Goal: Task Accomplishment & Management: Manage account settings

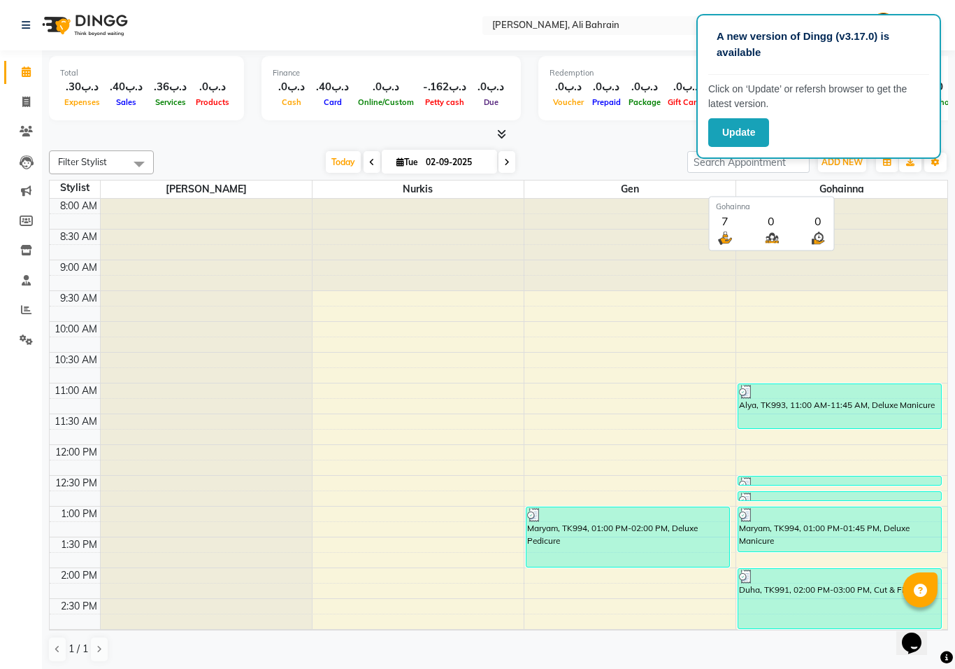
scroll to position [493, 0]
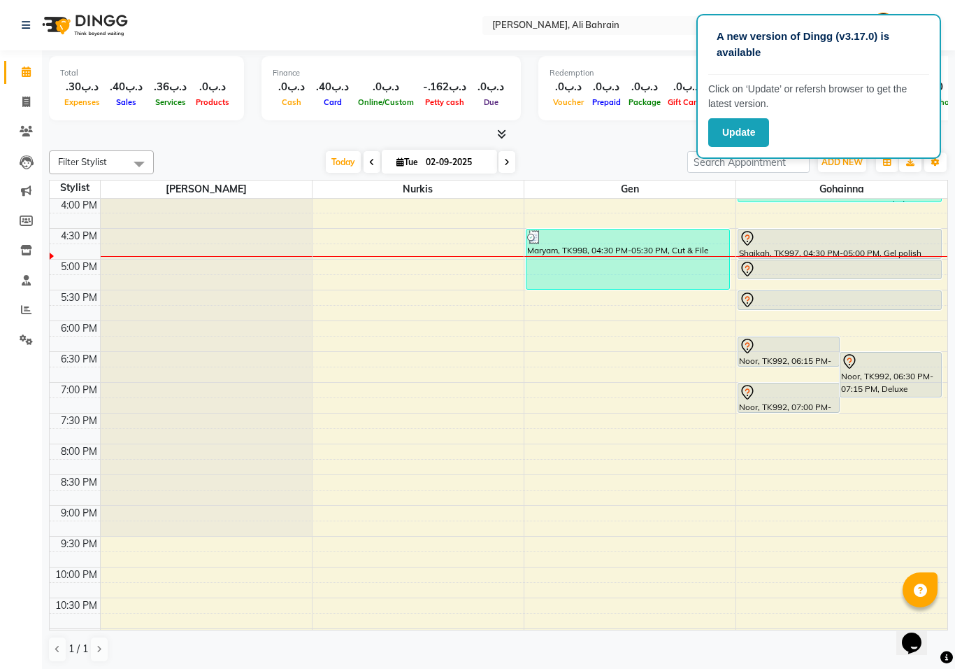
click at [750, 236] on icon at bounding box center [747, 238] width 17 height 17
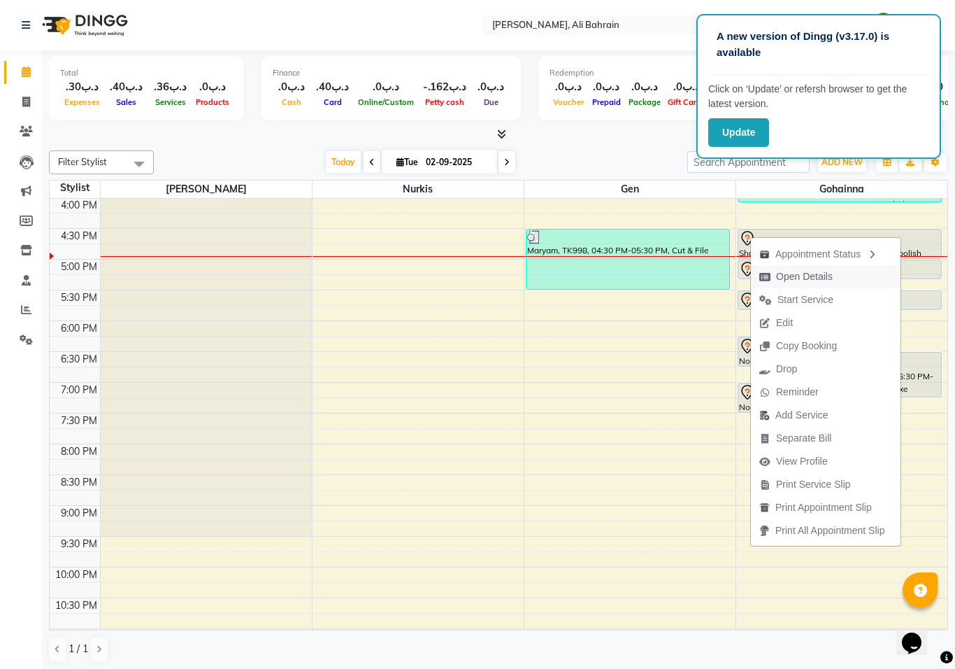
click at [787, 277] on span "Open Details" at bounding box center [804, 276] width 57 height 15
select select "7"
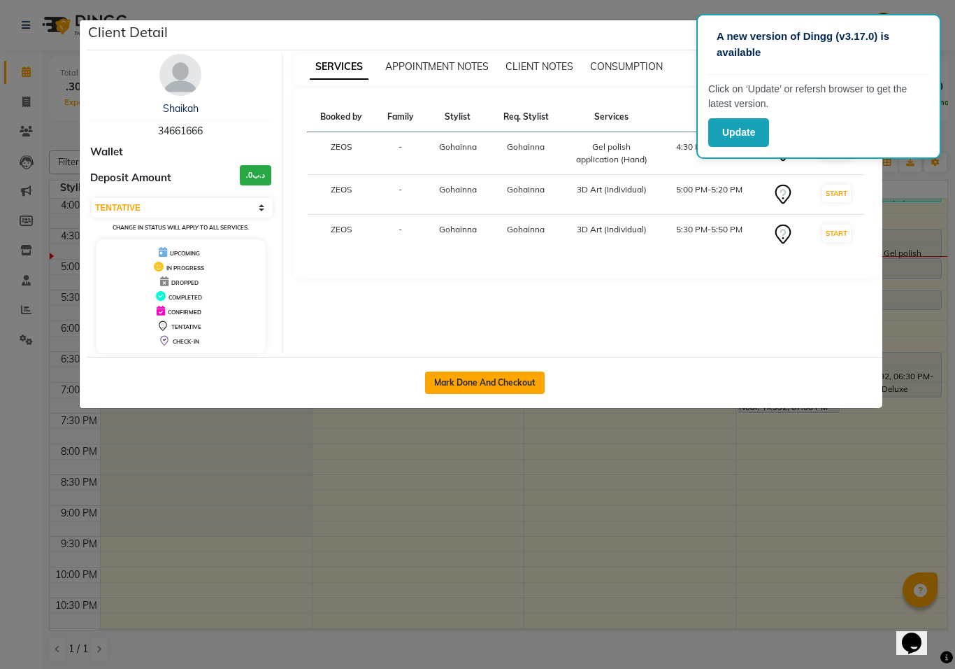
click at [467, 385] on button "Mark Done And Checkout" at bounding box center [485, 382] width 120 height 22
select select "service"
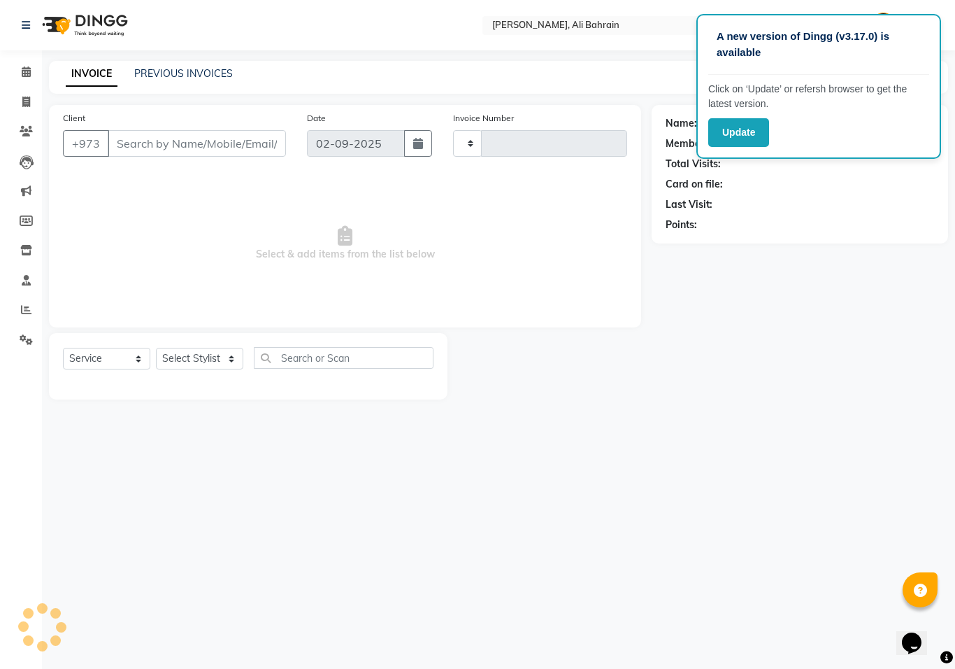
type input "0686"
select select "7769"
type input "34661666"
select select "69932"
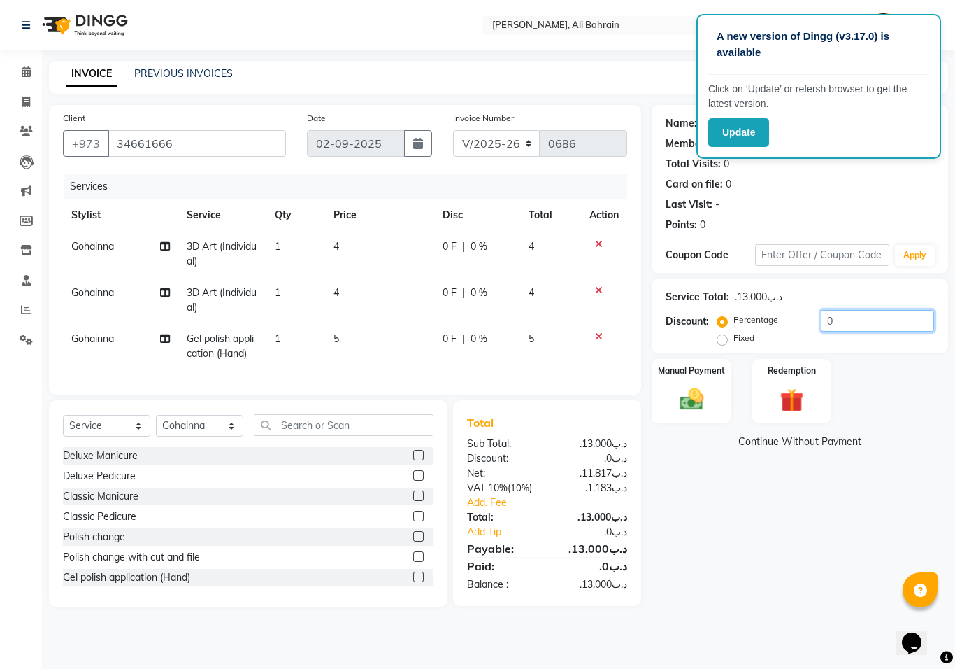
click at [837, 320] on input "0" at bounding box center [877, 321] width 113 height 22
type input "0"
type input "15"
click at [695, 372] on label "Manual Payment" at bounding box center [692, 369] width 70 height 13
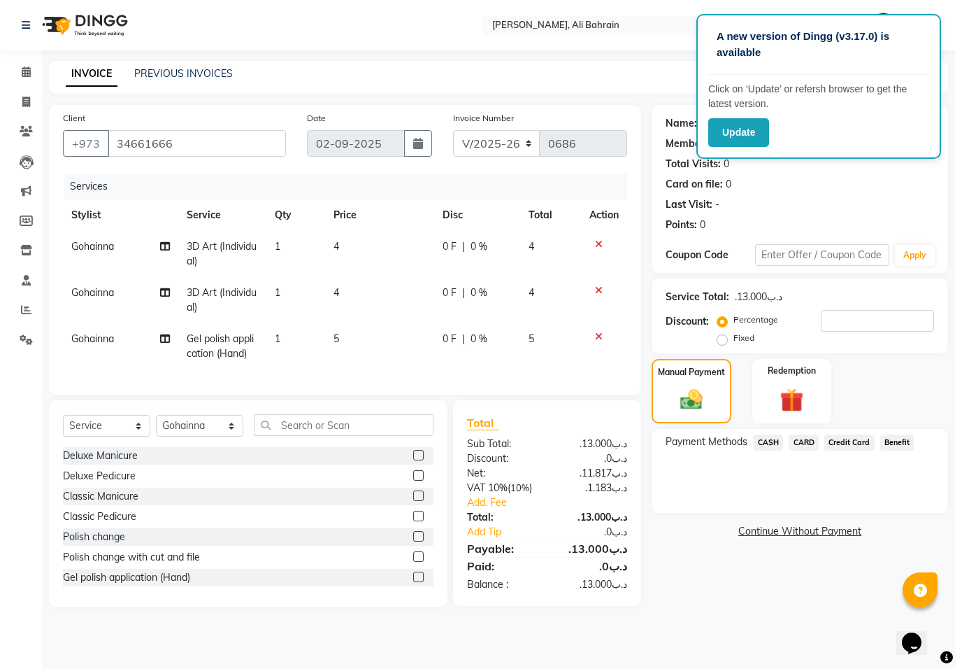
click at [771, 534] on link "Continue Without Payment" at bounding box center [800, 531] width 291 height 15
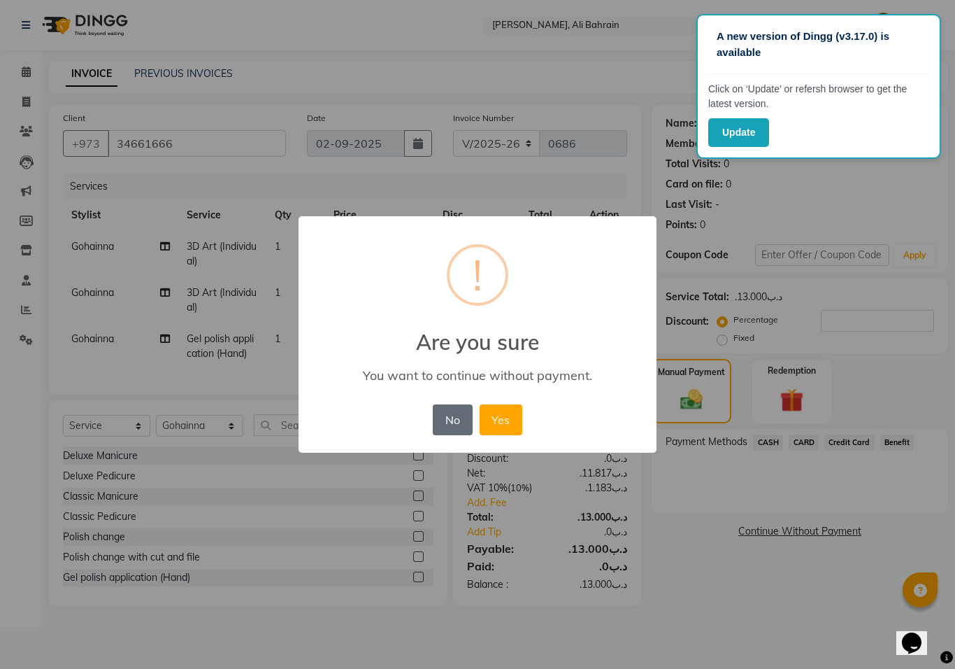
click at [457, 421] on button "No" at bounding box center [452, 419] width 39 height 31
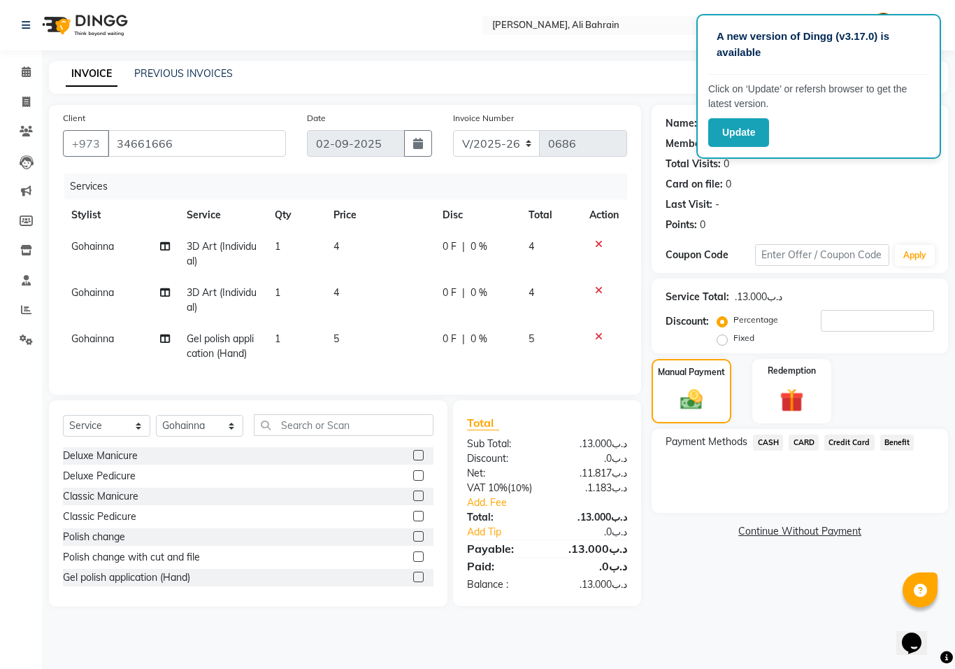
click at [802, 443] on span "CARD" at bounding box center [804, 442] width 30 height 16
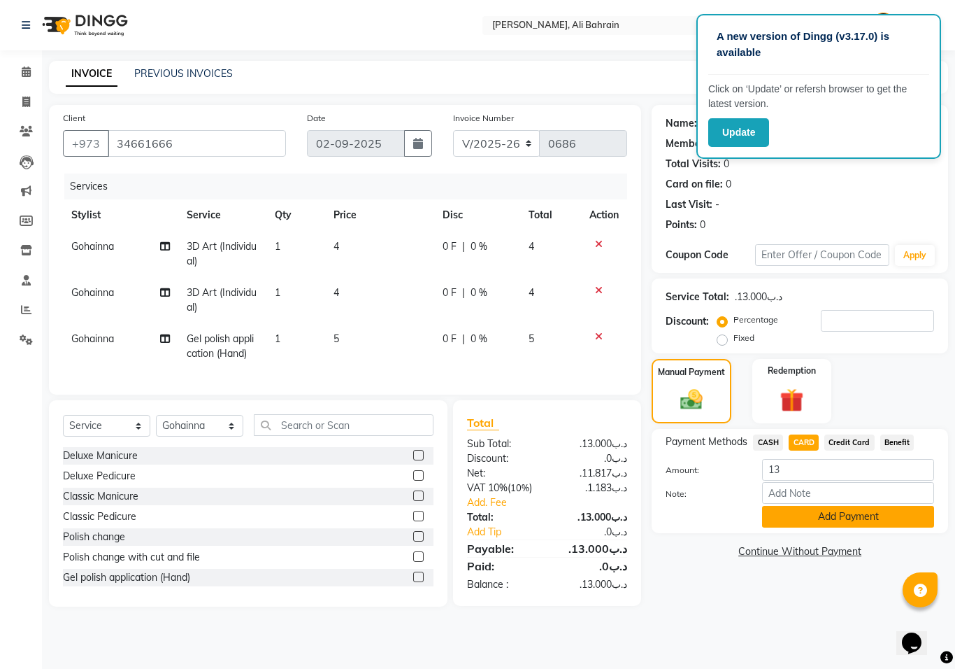
click at [811, 522] on button "Add Payment" at bounding box center [848, 517] width 172 height 22
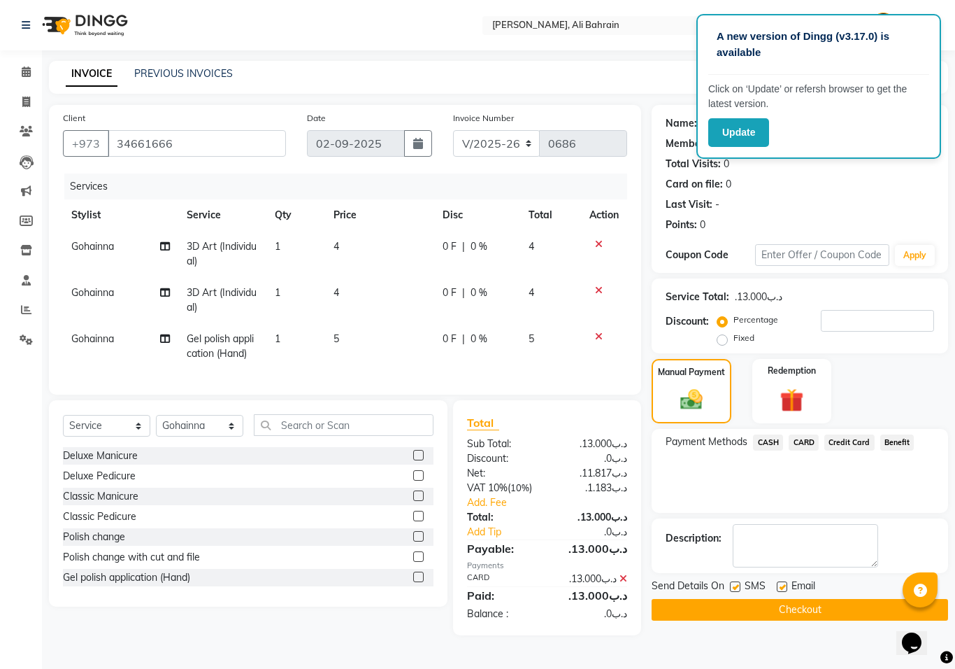
click at [785, 611] on button "Checkout" at bounding box center [800, 610] width 297 height 22
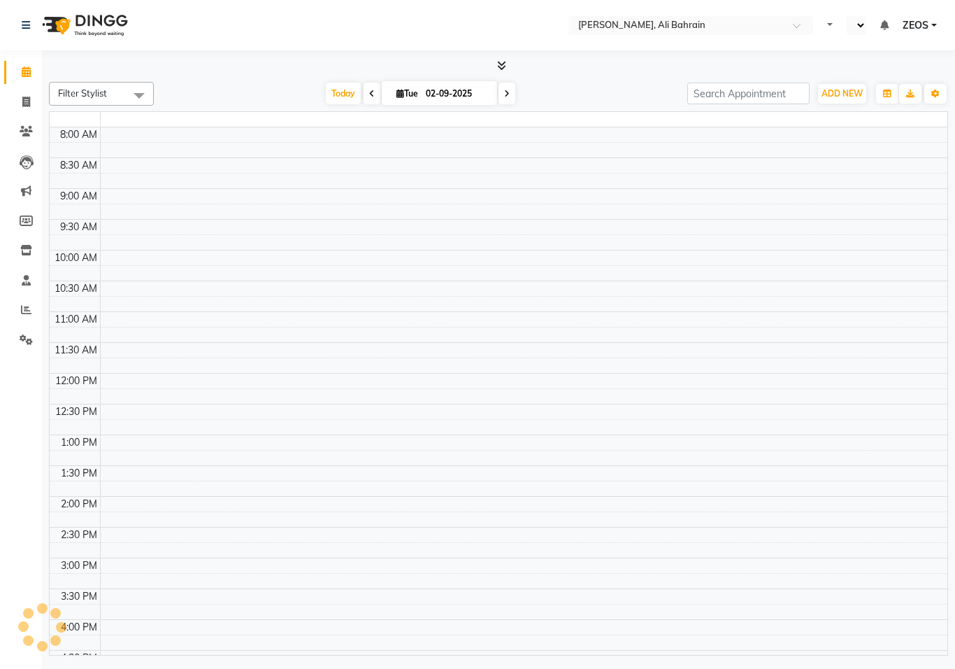
select select "en"
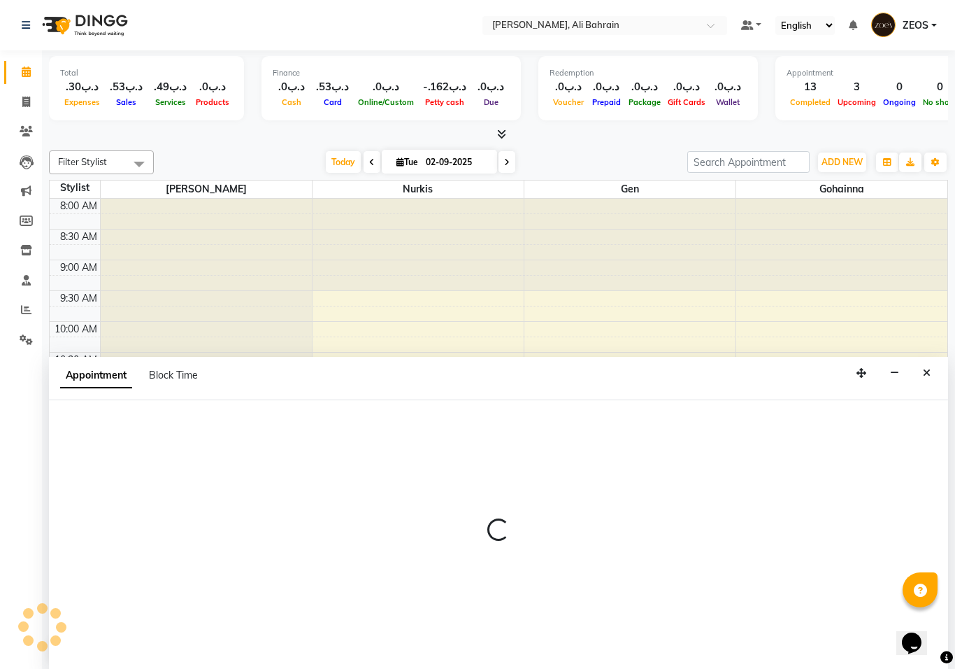
select select "69931"
select select "tentative"
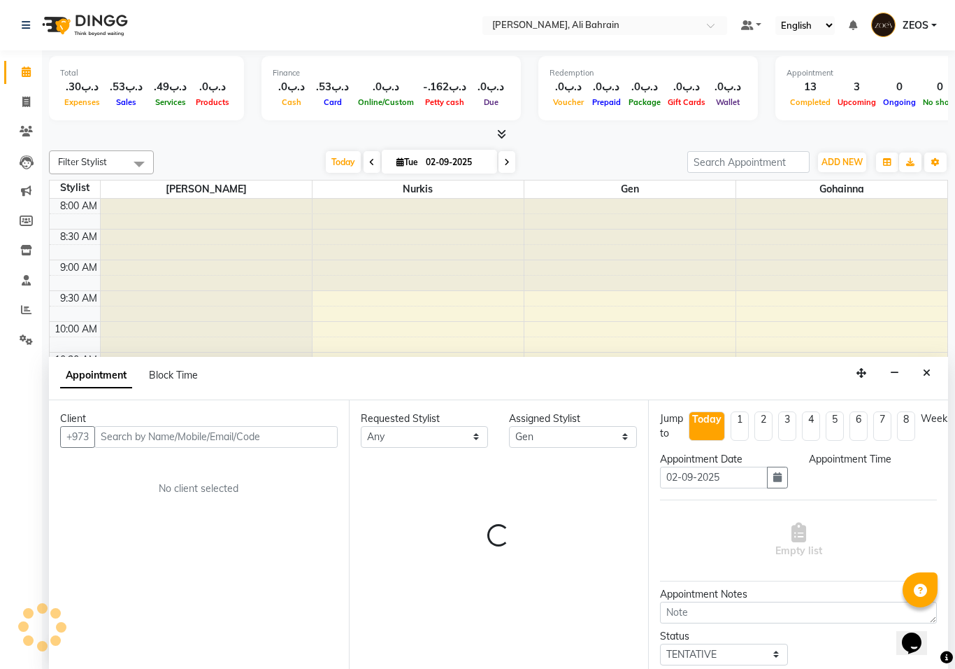
scroll to position [1, 0]
select select "735"
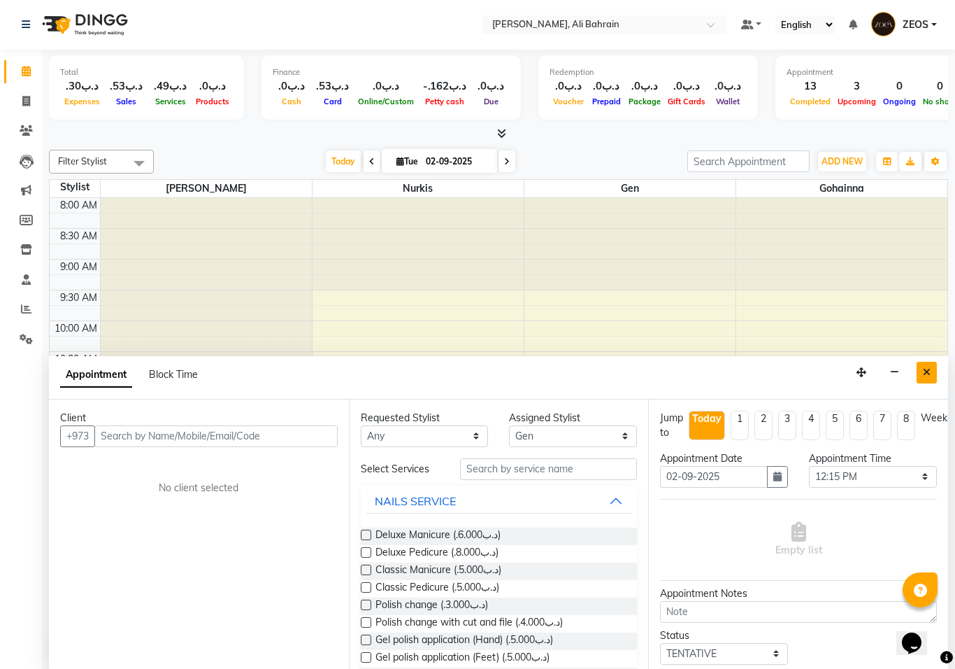
click at [932, 364] on button "Close" at bounding box center [927, 373] width 20 height 22
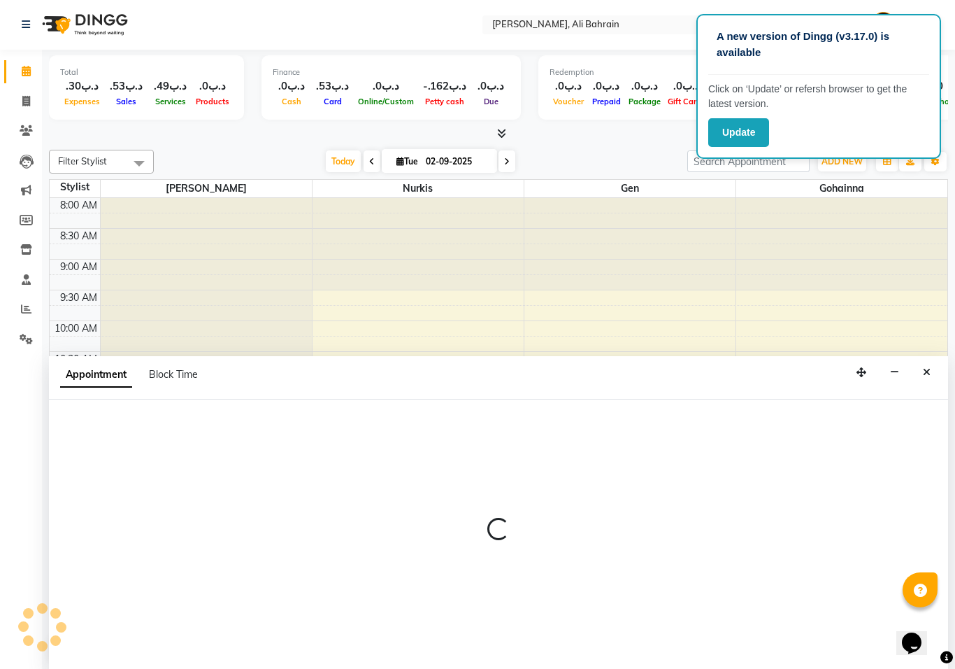
scroll to position [0, 0]
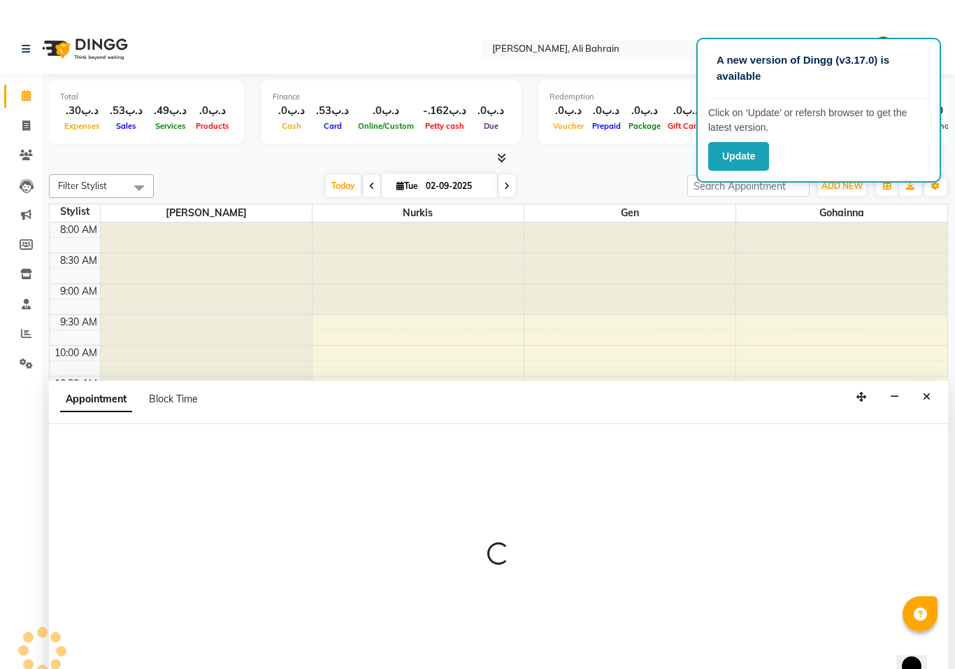
select select "69931"
select select "720"
select select "tentative"
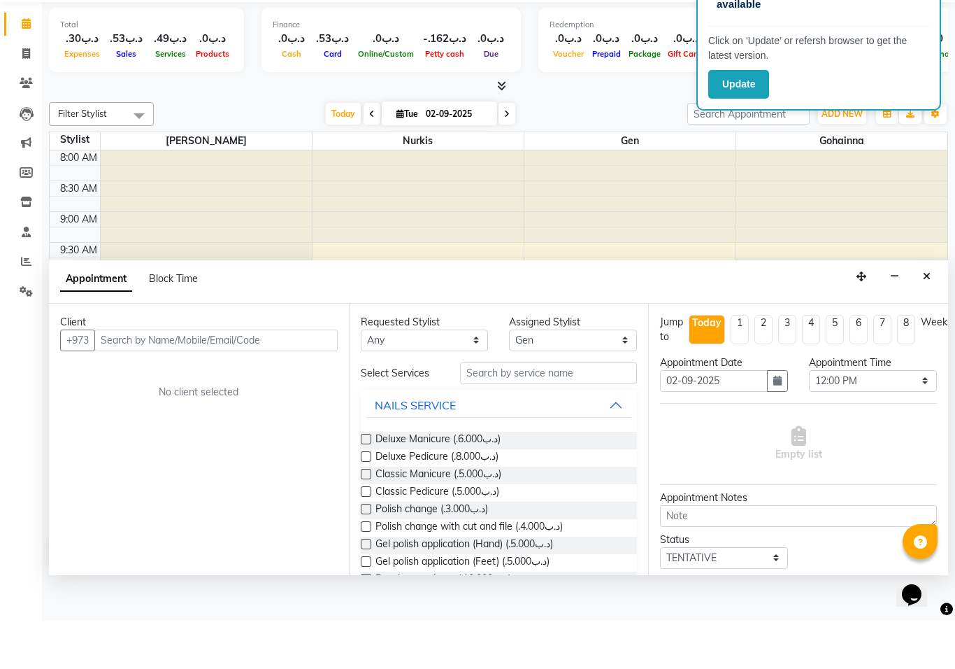
click at [912, 308] on div "Appointment Block Time" at bounding box center [498, 329] width 899 height 43
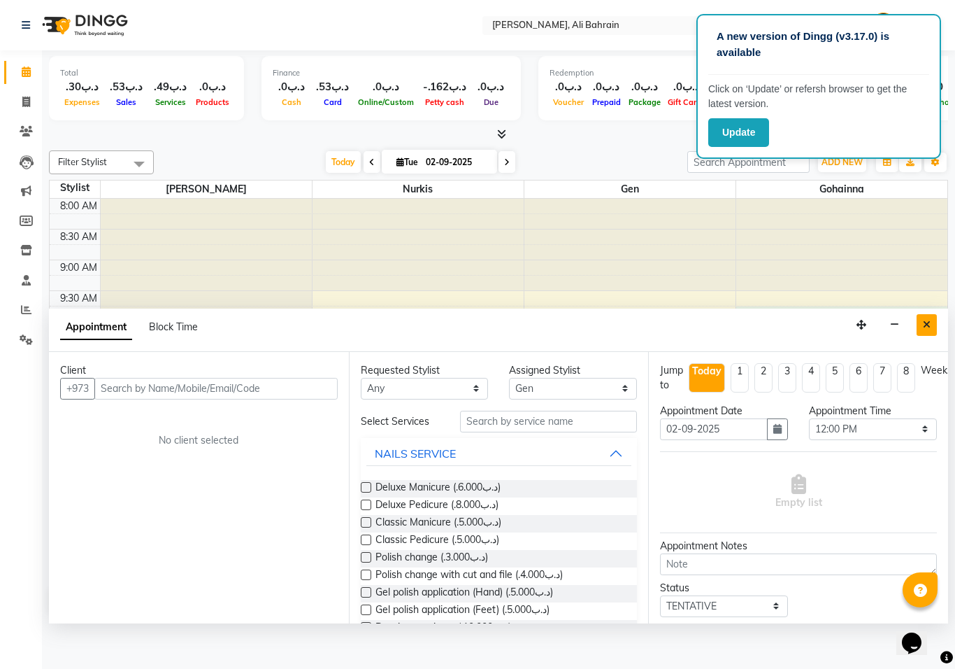
click at [920, 318] on button "Close" at bounding box center [927, 325] width 20 height 22
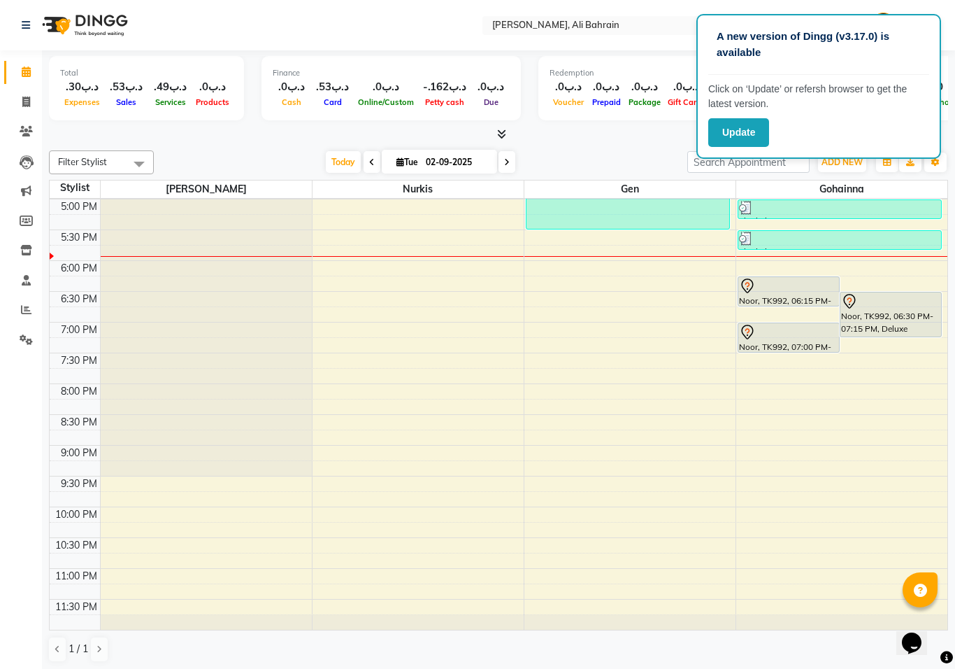
scroll to position [553, 0]
click at [749, 284] on icon at bounding box center [747, 286] width 17 height 17
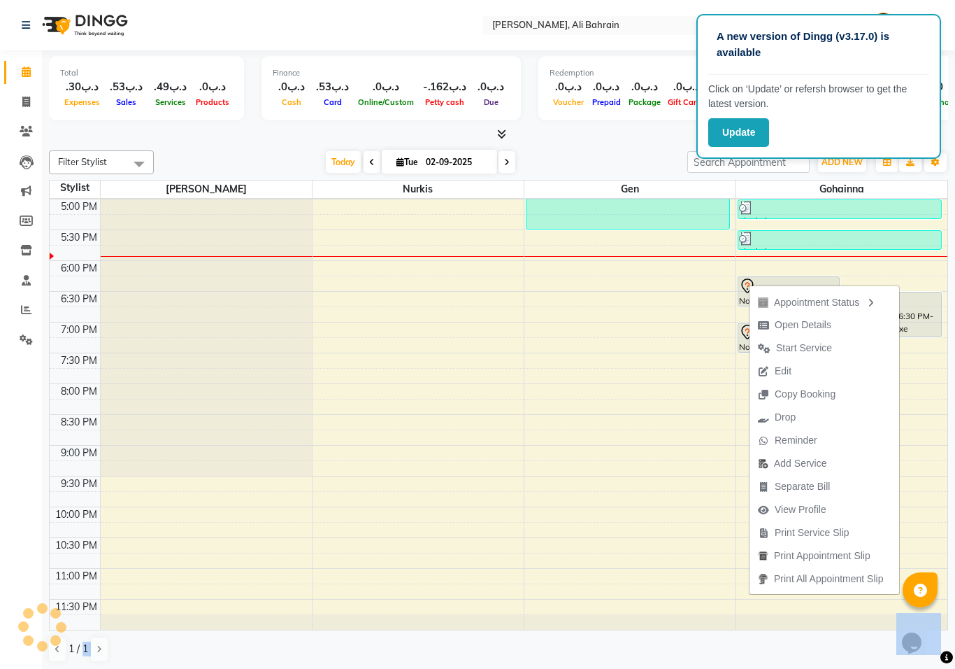
click at [749, 284] on div "Appointment Status Open Details Start Service Edit Copy Booking Drop Reminder A…" at bounding box center [824, 439] width 151 height 311
click at [790, 325] on span "Open Details" at bounding box center [803, 325] width 57 height 15
select select "7"
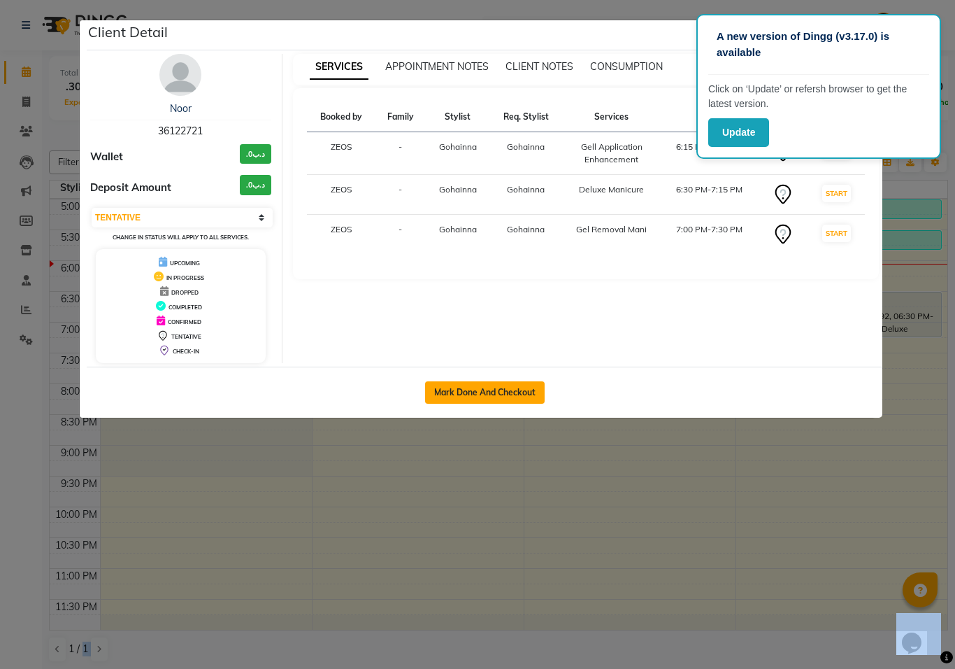
click at [479, 398] on button "Mark Done And Checkout" at bounding box center [485, 392] width 120 height 22
select select "service"
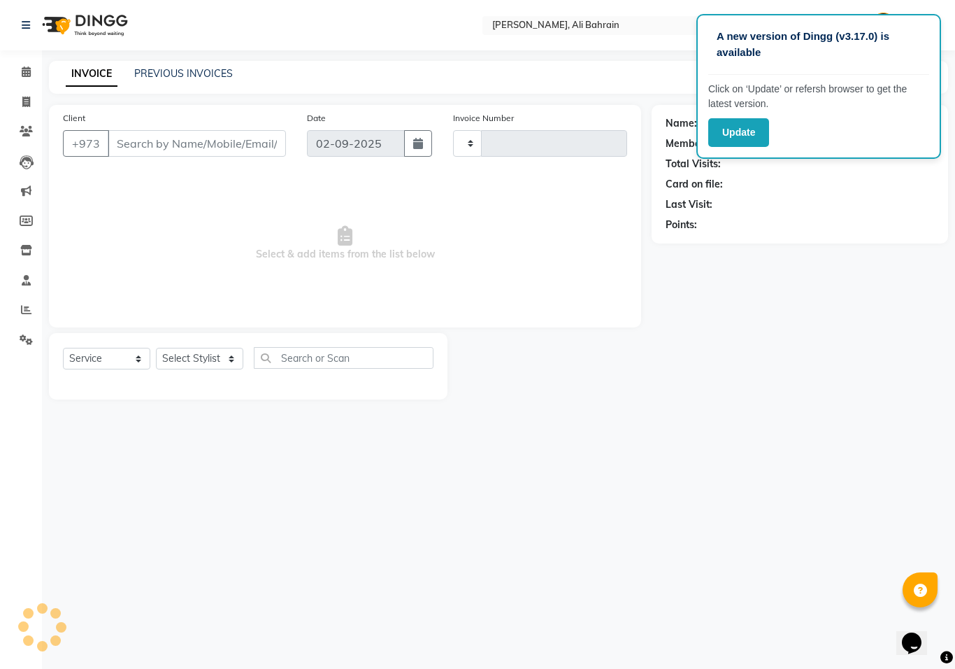
type input "0687"
click at [479, 398] on ngb-modal-window "Client Detail Noor 36122721 Wallet .د.ب0 Deposit Amount .د.ب0 Select IN SERVICE…" at bounding box center [477, 334] width 955 height 669
select select "7769"
type input "36122721"
select select "69932"
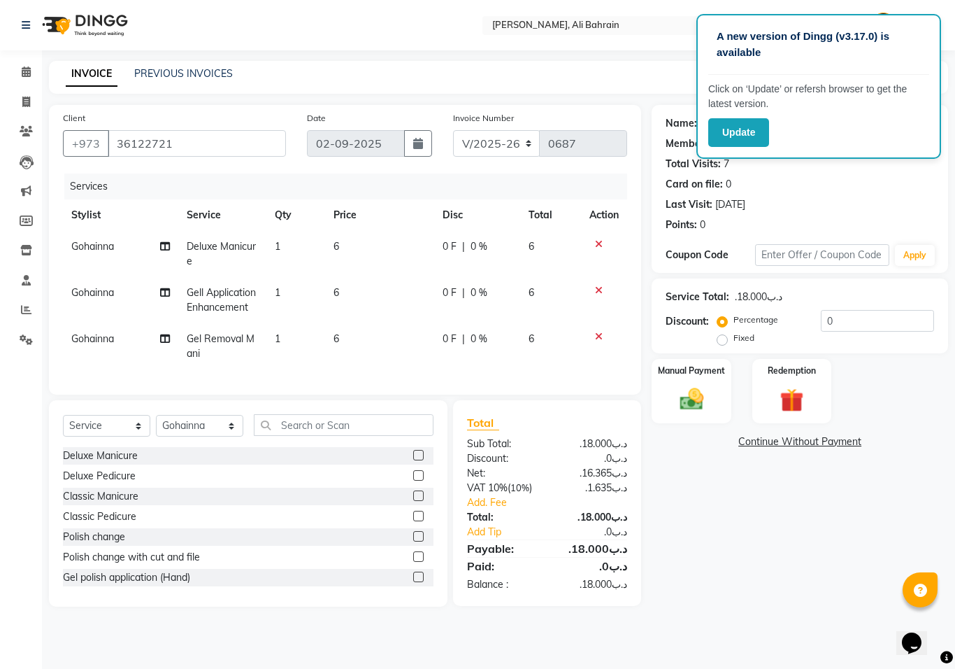
click at [601, 333] on icon at bounding box center [599, 337] width 8 height 10
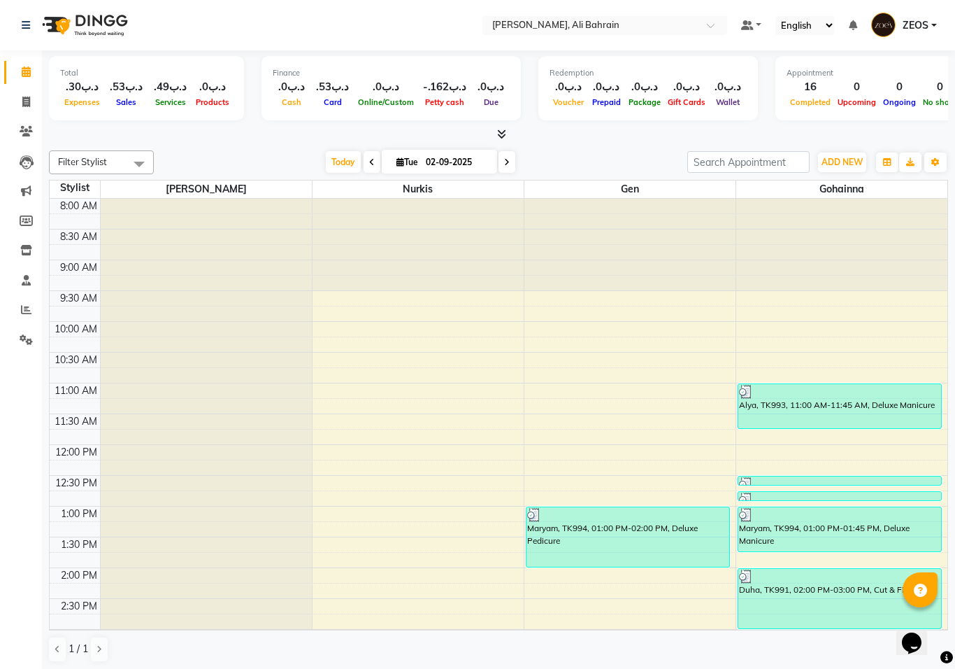
scroll to position [527, 0]
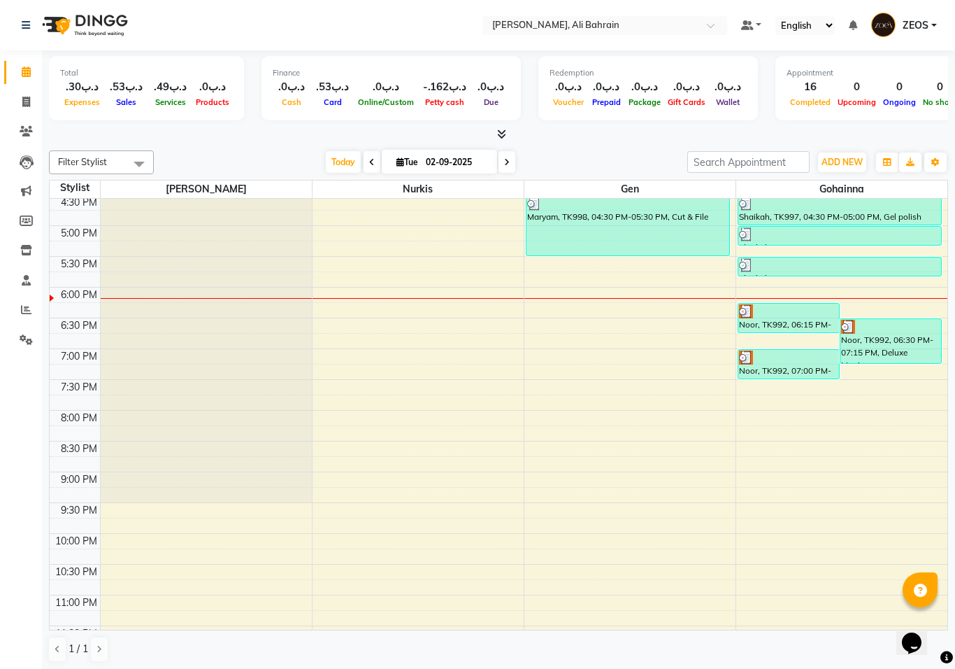
click at [500, 159] on span at bounding box center [507, 162] width 17 height 22
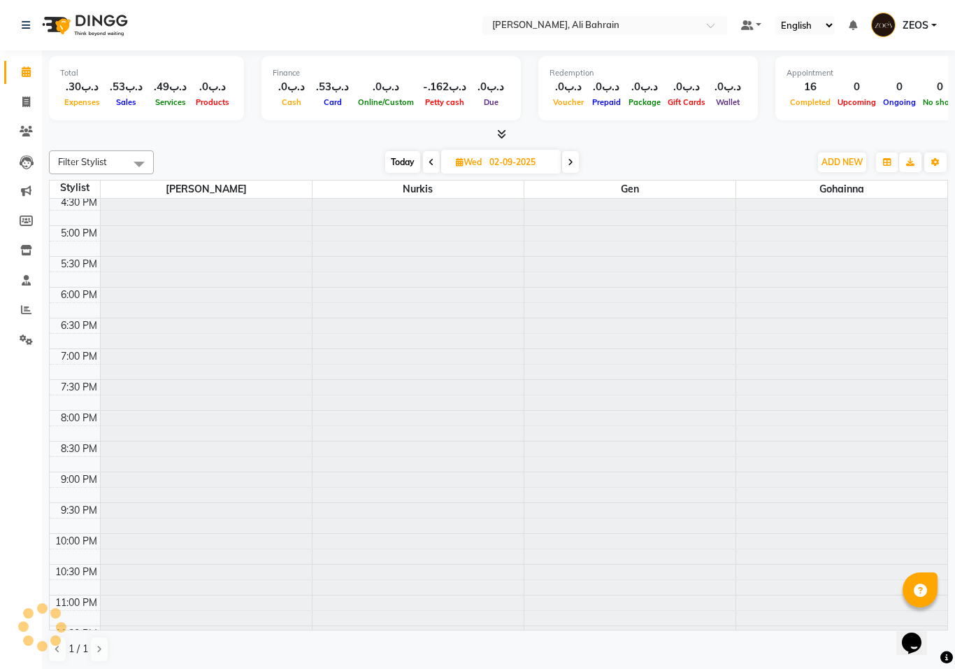
type input "03-09-2025"
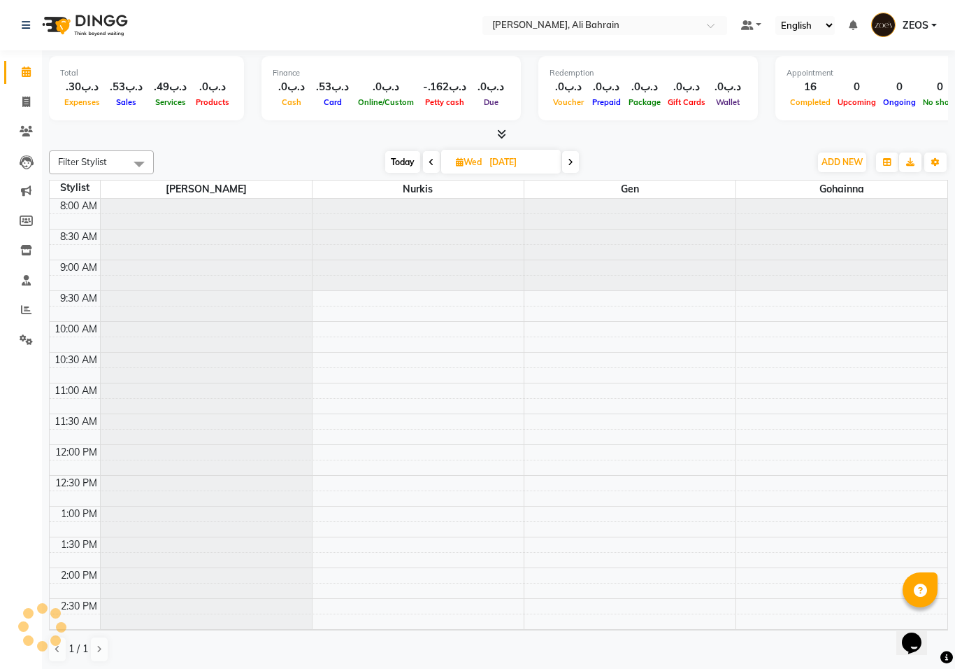
scroll to position [553, 0]
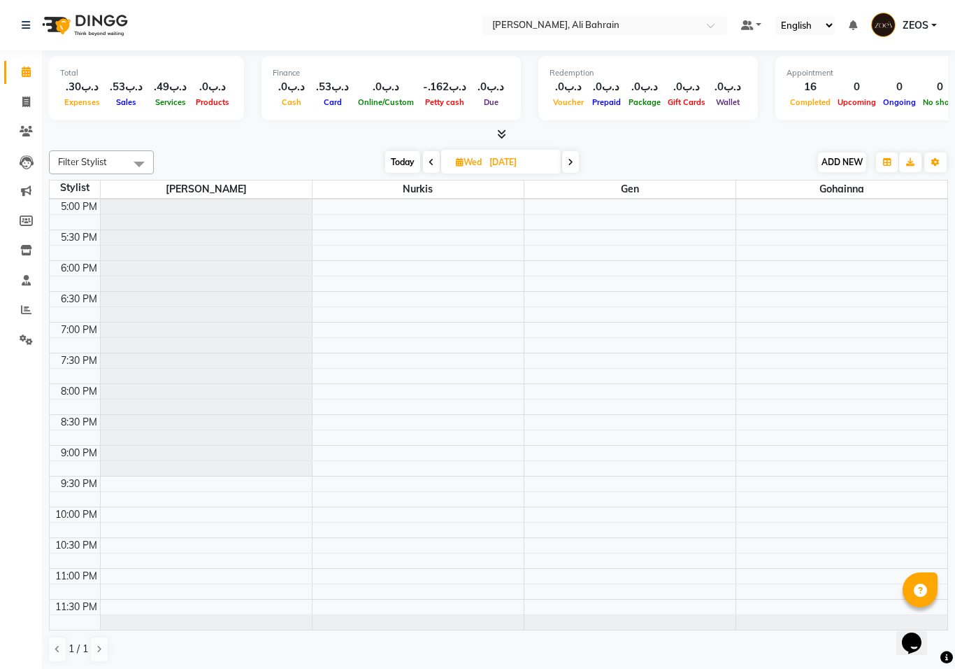
click at [838, 154] on button "ADD NEW Toggle Dropdown" at bounding box center [842, 162] width 48 height 20
click at [918, 186] on button "Add Appointment" at bounding box center [922, 187] width 111 height 18
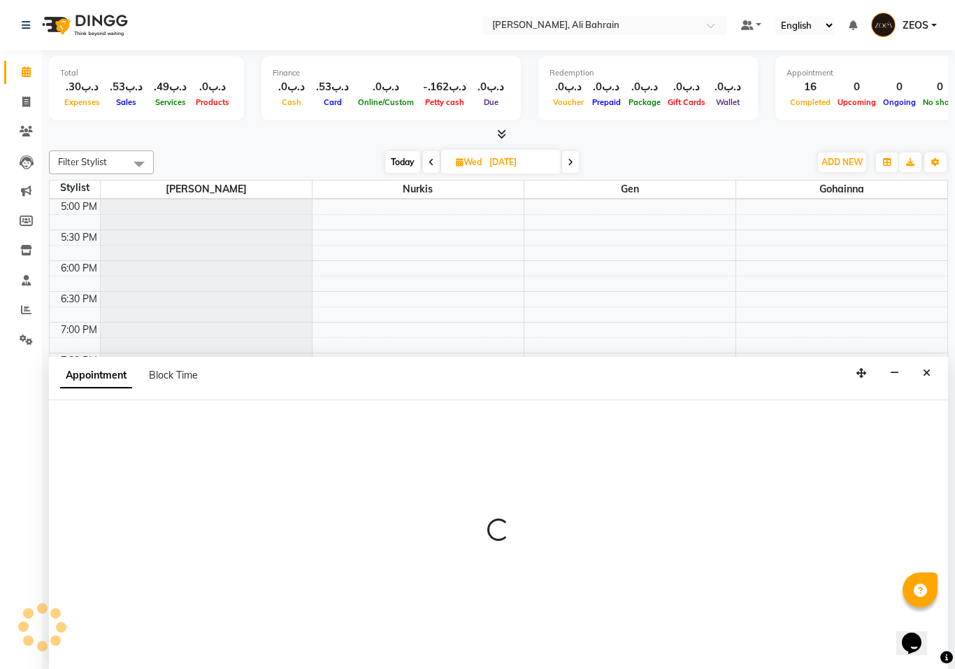
select select "tentative"
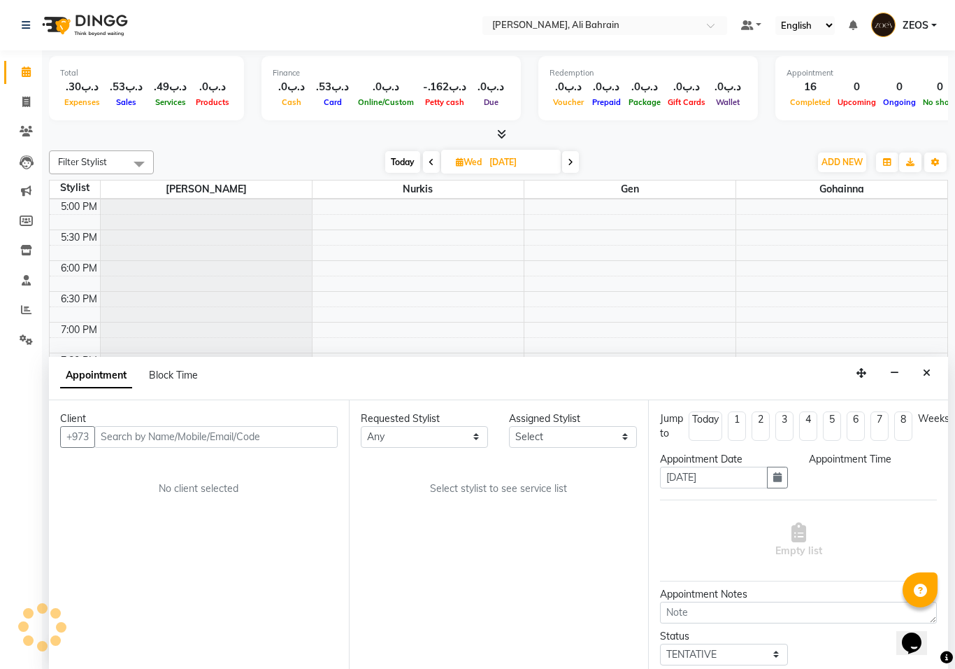
scroll to position [1, 0]
select select "540"
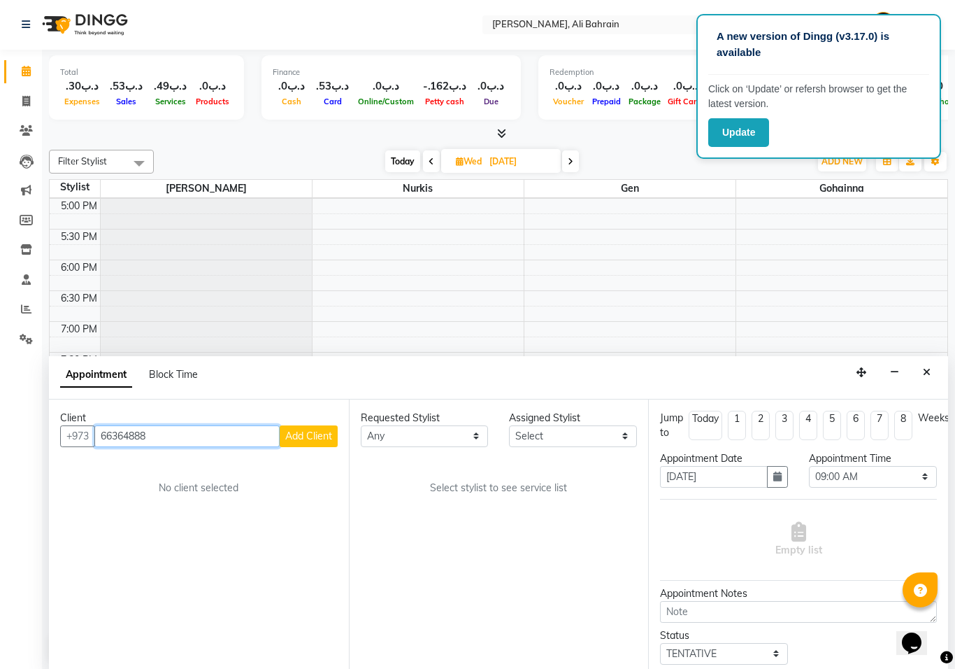
type input "66364888"
click at [308, 432] on span "Add Client" at bounding box center [308, 435] width 47 height 13
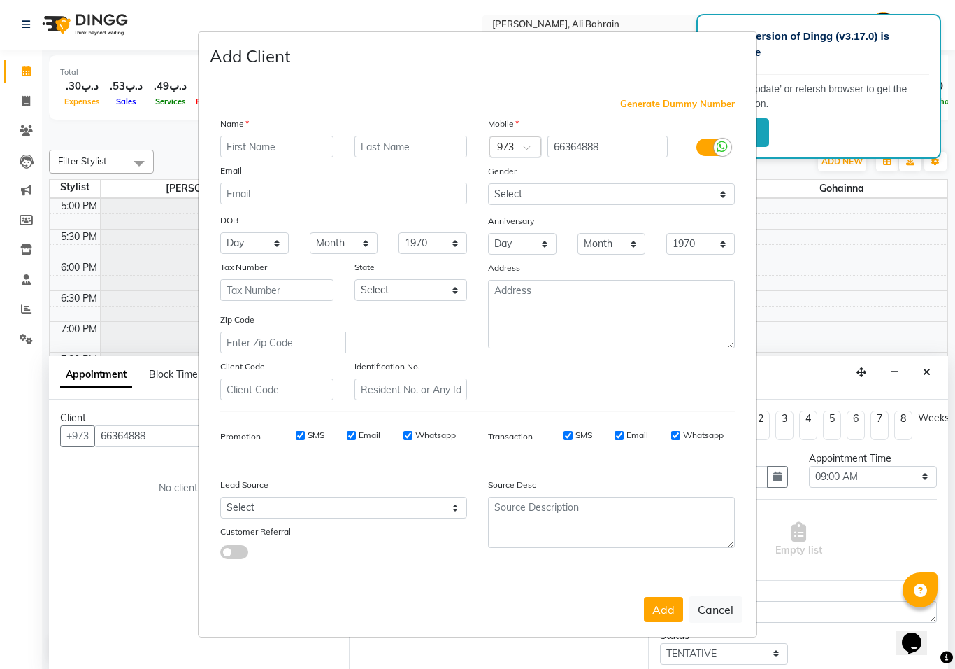
click at [268, 145] on input "text" at bounding box center [276, 147] width 113 height 22
type input "Mariam"
click at [399, 145] on input "text" at bounding box center [411, 147] width 113 height 22
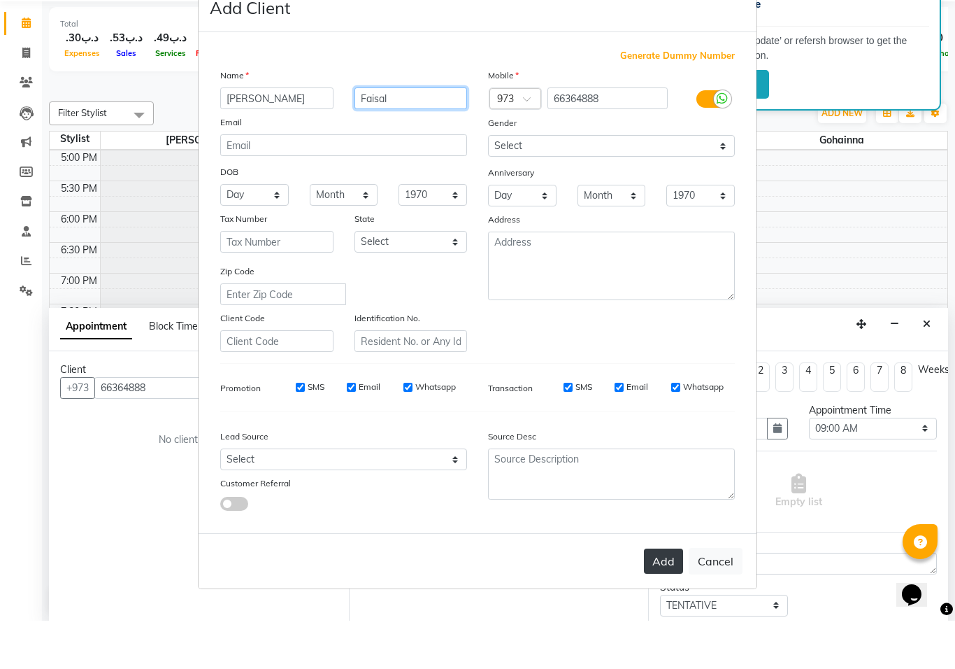
type input "Faisal"
click at [661, 597] on button "Add" at bounding box center [663, 609] width 39 height 25
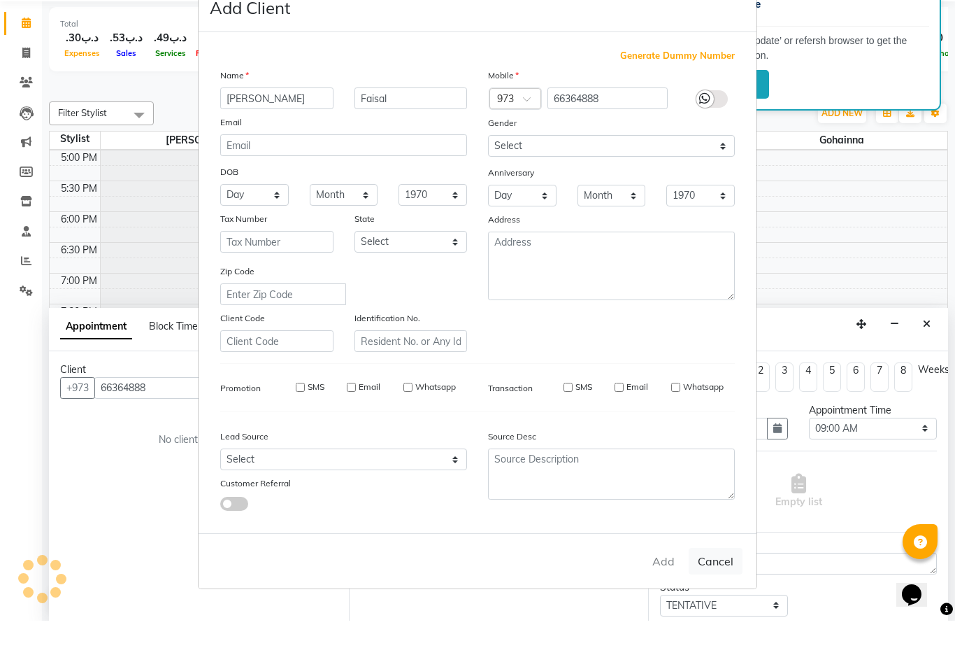
select select
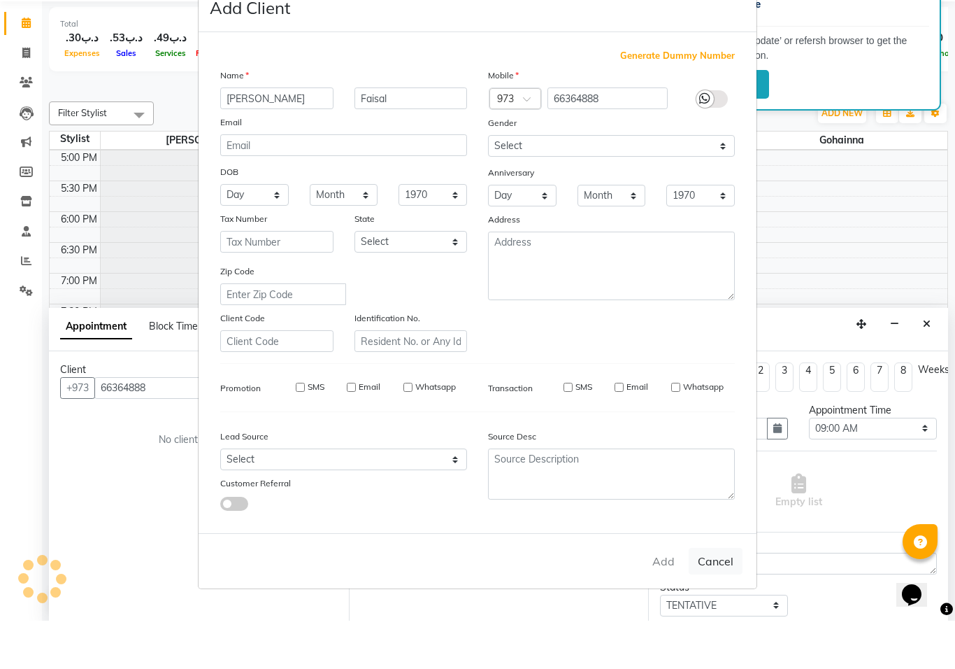
select select
checkbox input "false"
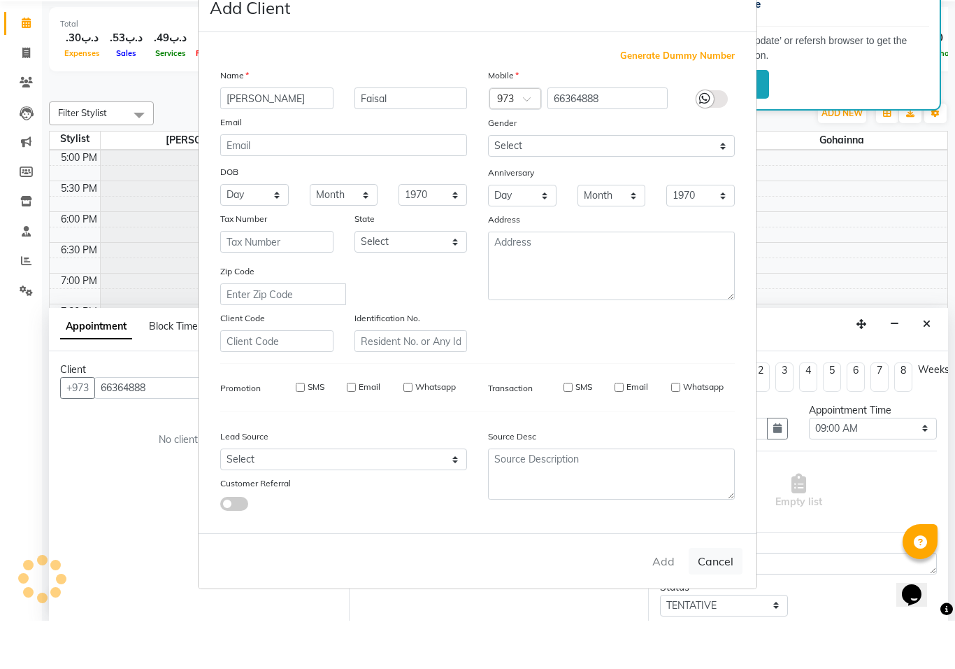
checkbox input "false"
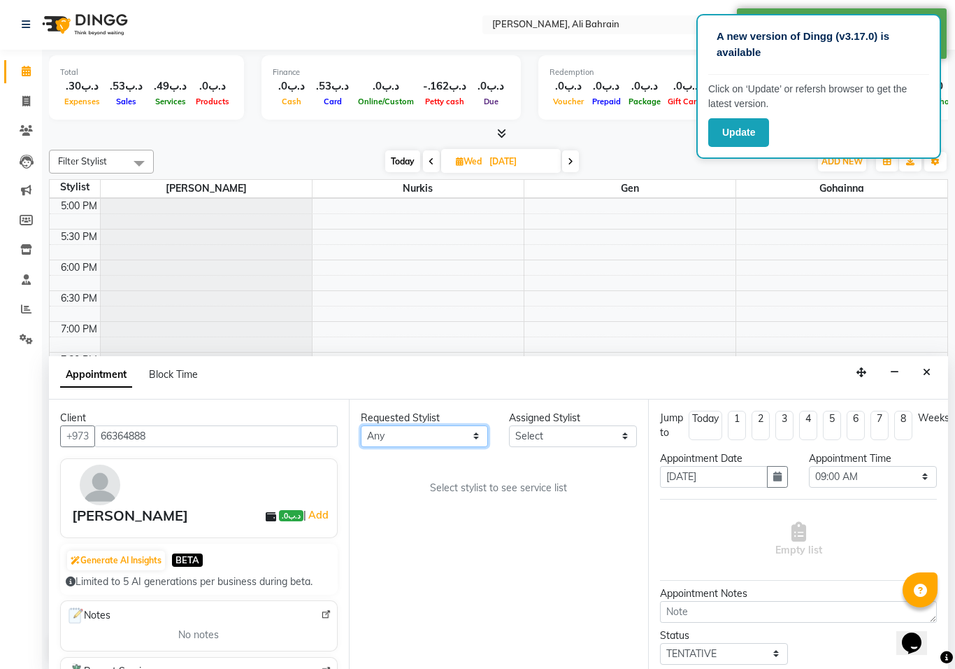
click at [478, 429] on select "Any Gen Gohainna Nurkis Sally" at bounding box center [425, 436] width 128 height 22
select select "69932"
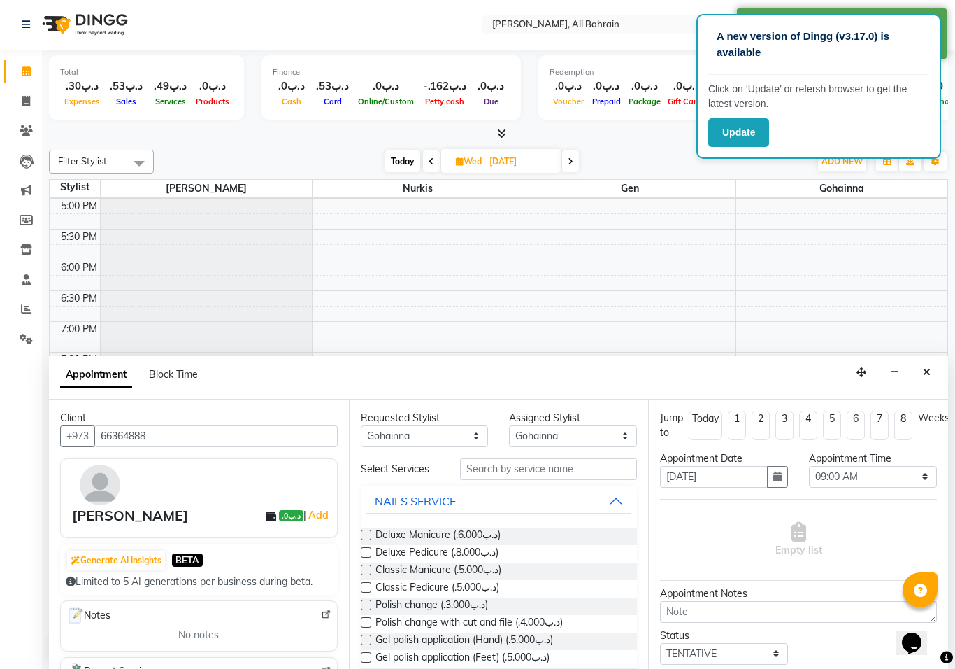
click at [369, 529] on label at bounding box center [366, 534] width 10 height 10
click at [369, 532] on input "checkbox" at bounding box center [365, 536] width 9 height 9
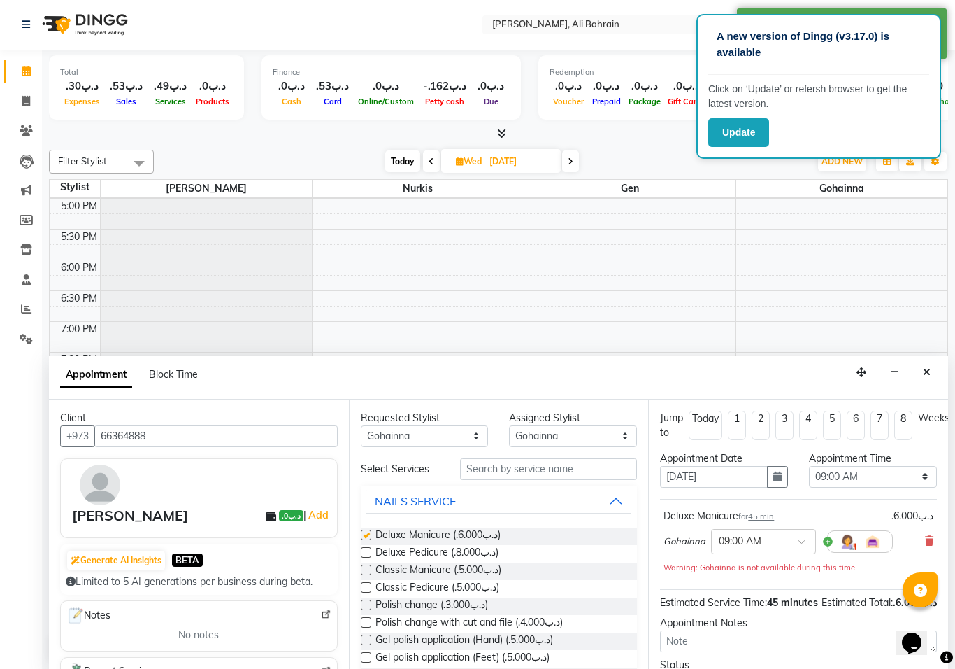
checkbox input "false"
click at [623, 434] on select "Select Gen Gohainna Nurkis Sally" at bounding box center [573, 436] width 128 height 22
select select "69931"
click at [916, 468] on select "Select 09:00 AM 09:15 AM 09:30 AM 09:45 AM 10:00 AM 10:15 AM 10:30 AM 10:45 AM …" at bounding box center [873, 477] width 128 height 22
select select "600"
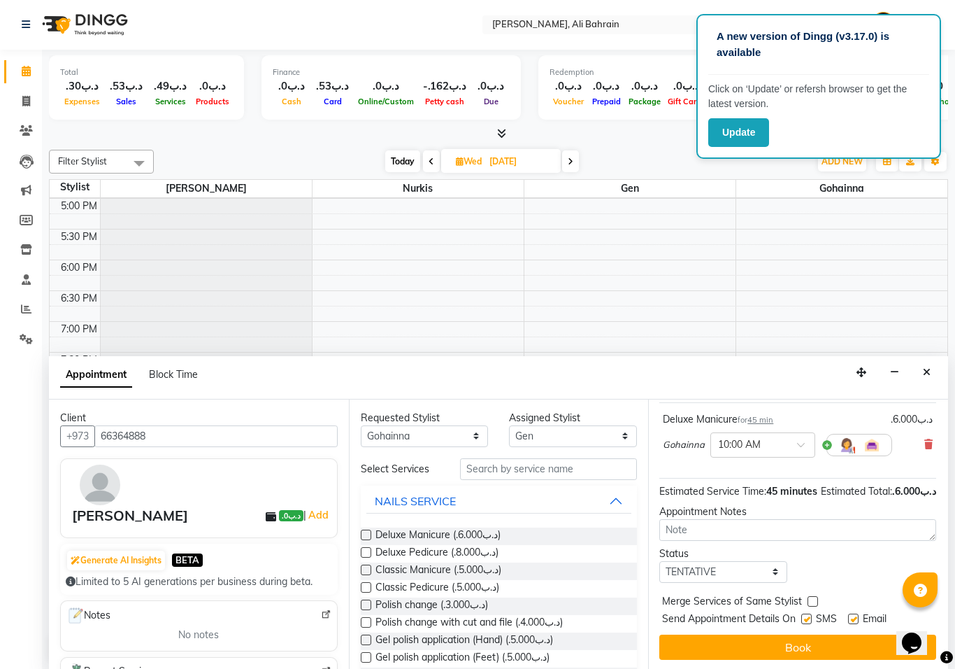
scroll to position [109, 1]
click at [370, 553] on label at bounding box center [366, 552] width 10 height 10
click at [370, 553] on input "checkbox" at bounding box center [365, 553] width 9 height 9
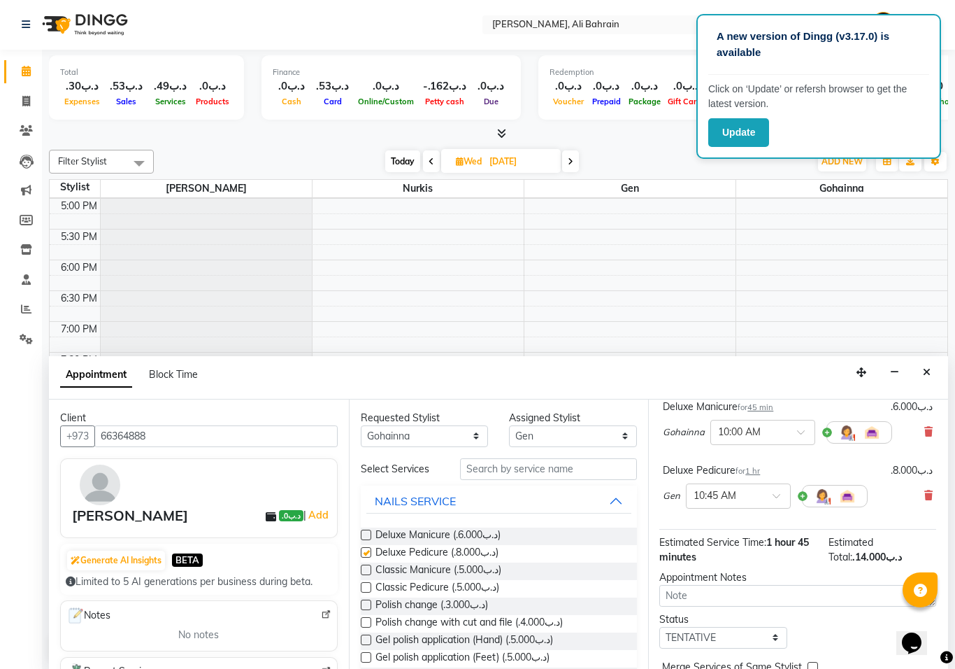
checkbox input "false"
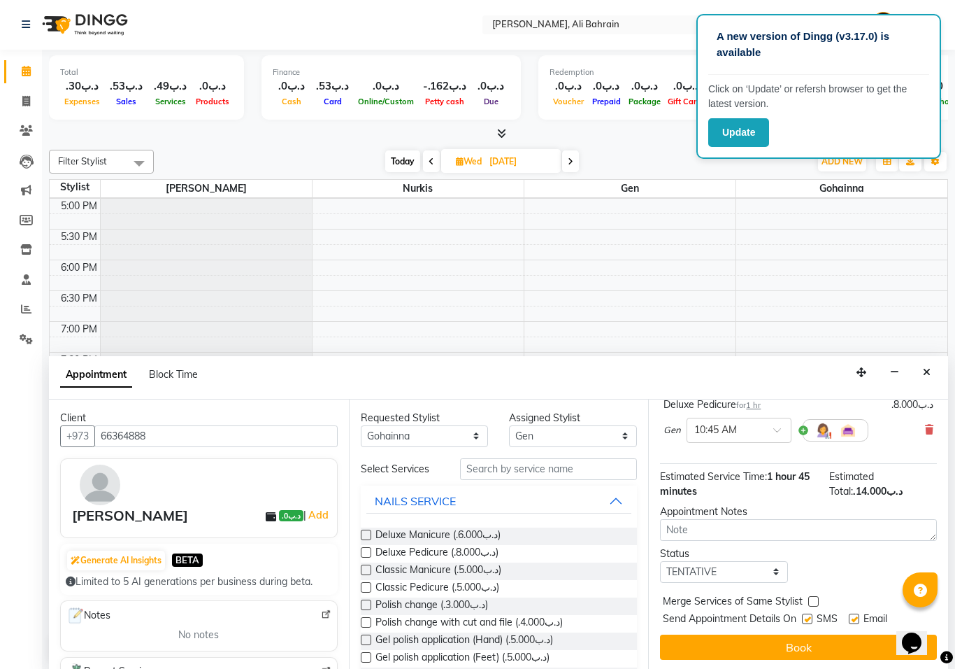
scroll to position [175, 0]
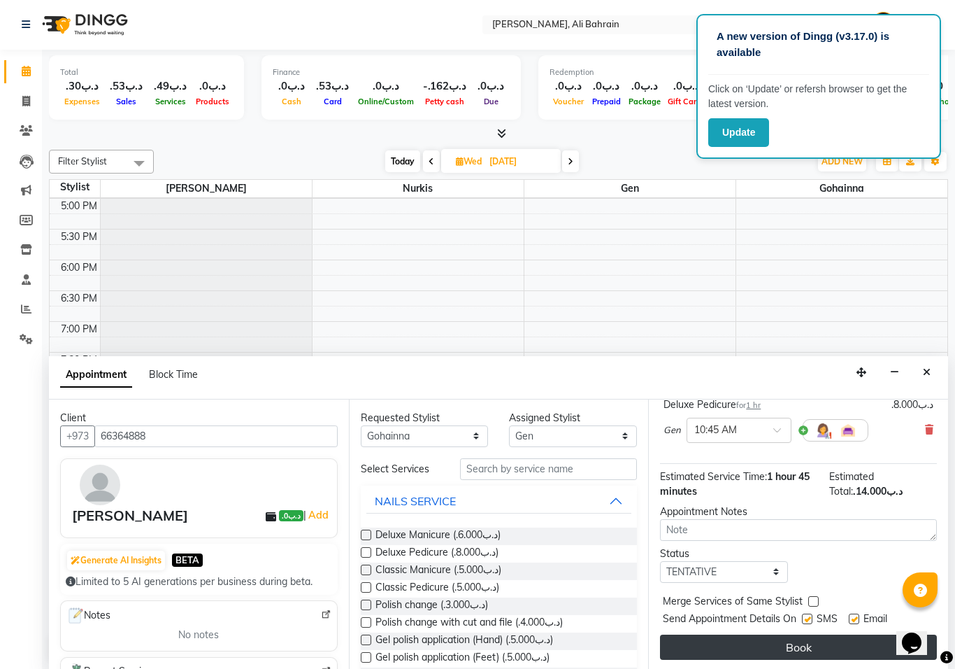
click at [843, 657] on button "Book" at bounding box center [798, 646] width 277 height 25
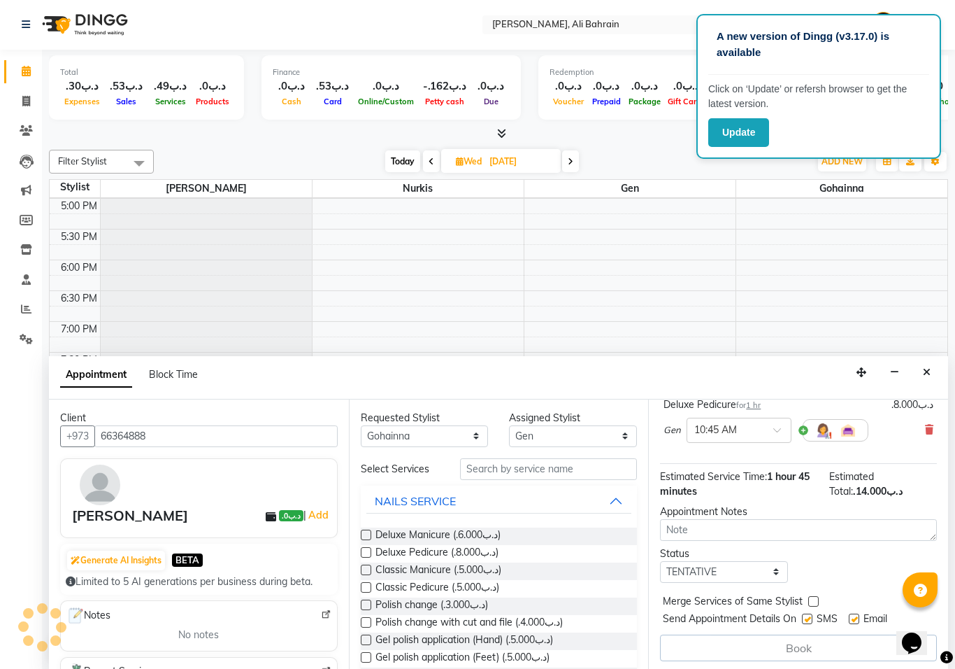
click at [215, 393] on div "Appointment Block Time" at bounding box center [137, 377] width 155 height 31
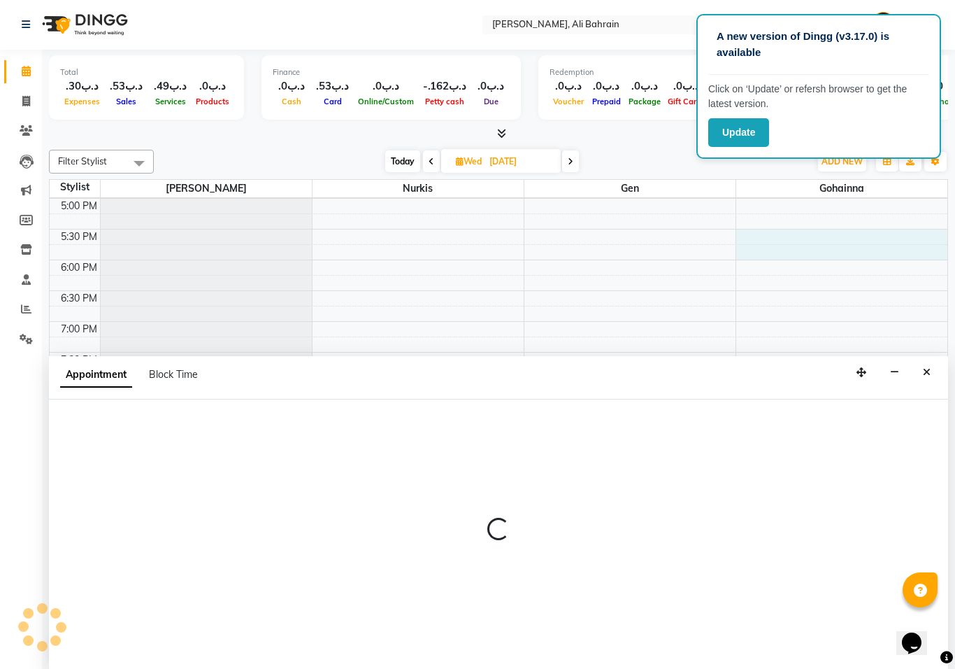
select select "69932"
select select "1050"
select select "tentative"
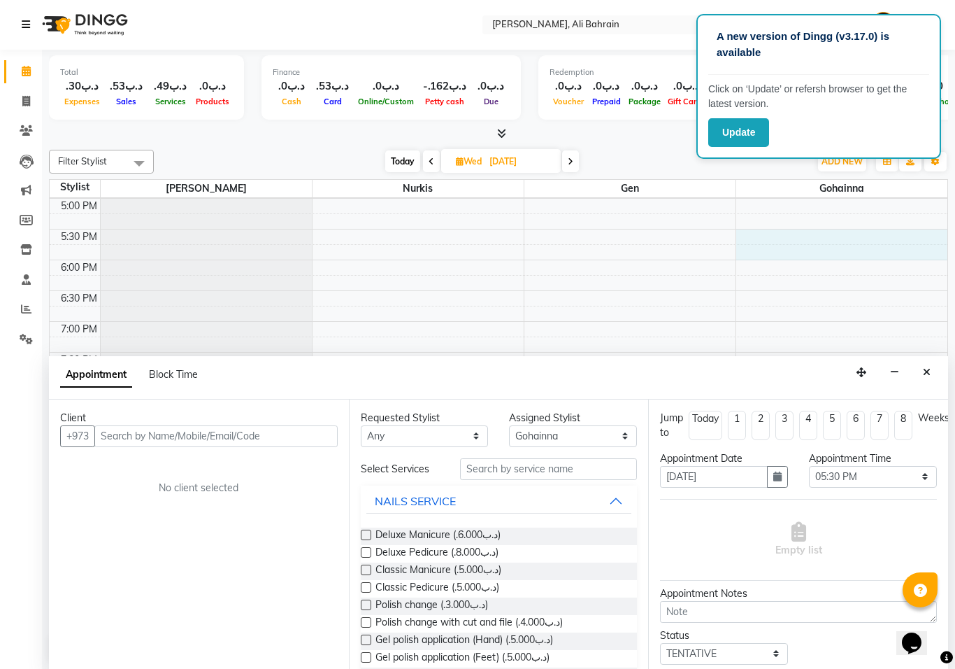
click at [29, 18] on link at bounding box center [29, 24] width 14 height 39
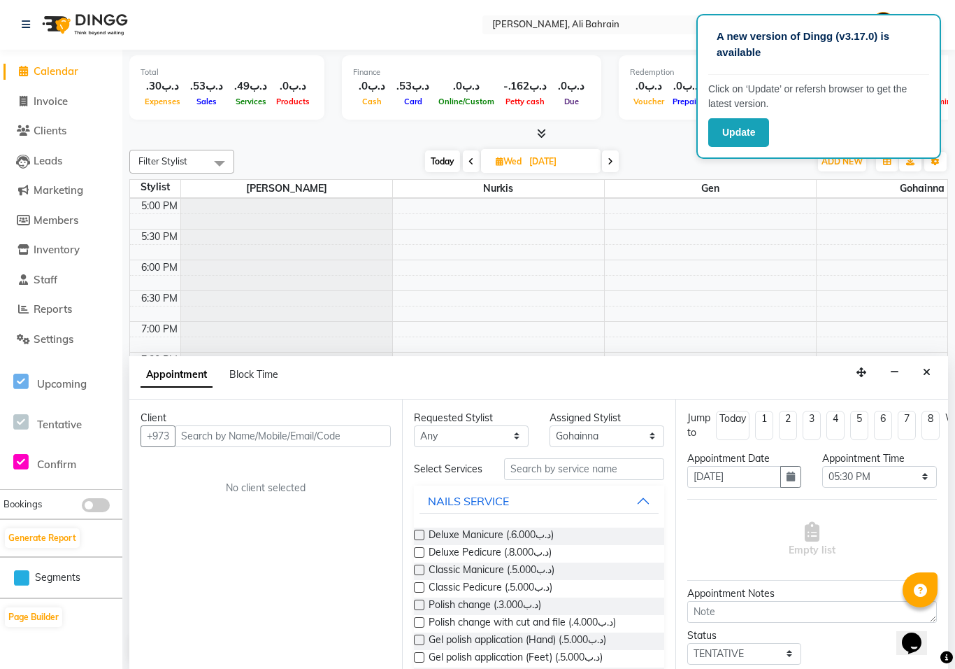
click at [38, 64] on link "Calendar" at bounding box center [60, 72] width 115 height 16
click at [24, 14] on link at bounding box center [29, 24] width 14 height 39
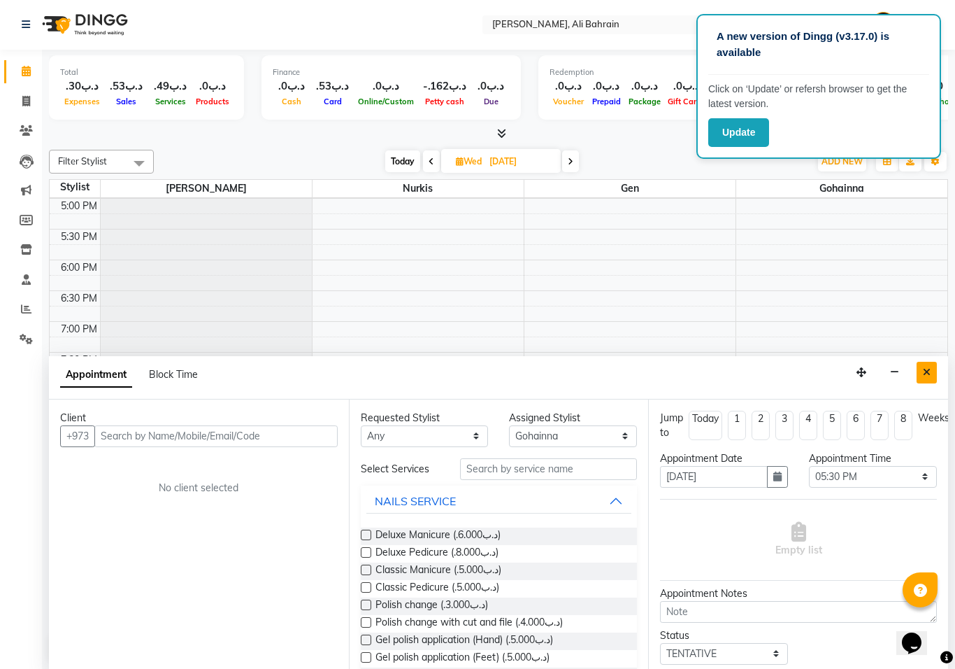
click at [918, 365] on button "Close" at bounding box center [927, 373] width 20 height 22
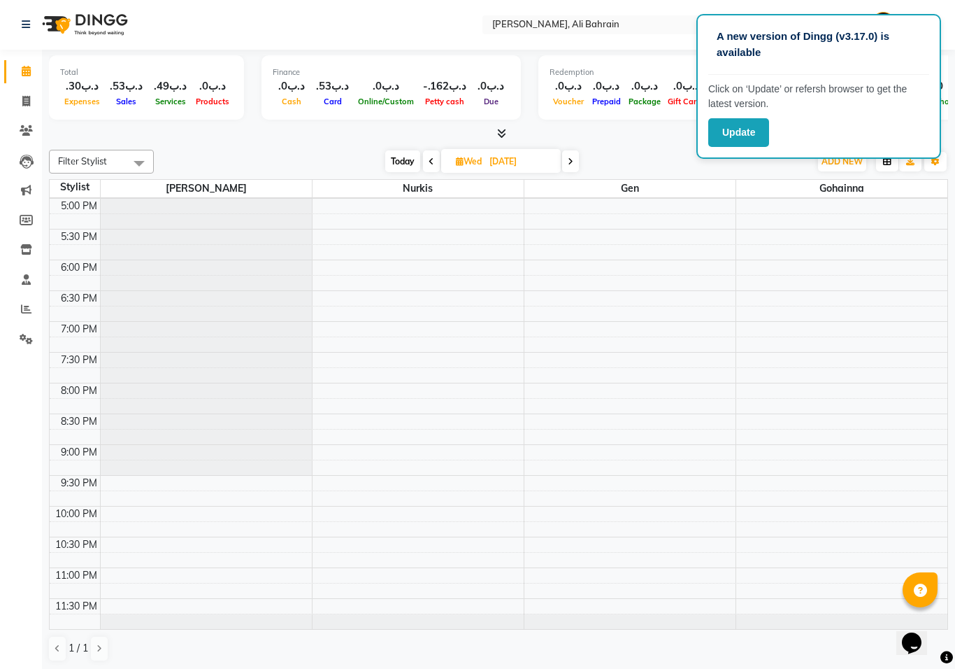
click at [892, 160] on button "button" at bounding box center [887, 162] width 22 height 20
click at [883, 167] on button "button" at bounding box center [887, 162] width 22 height 20
click at [885, 166] on button "button" at bounding box center [887, 162] width 22 height 20
click at [839, 285] on div "Vertical" at bounding box center [834, 282] width 125 height 18
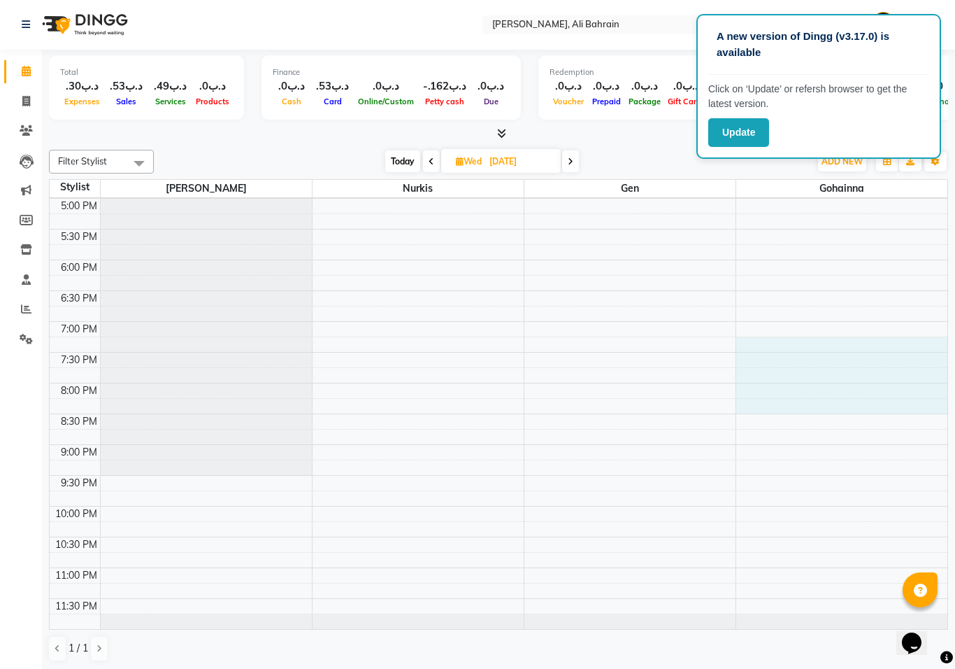
select select "69932"
select select "tentative"
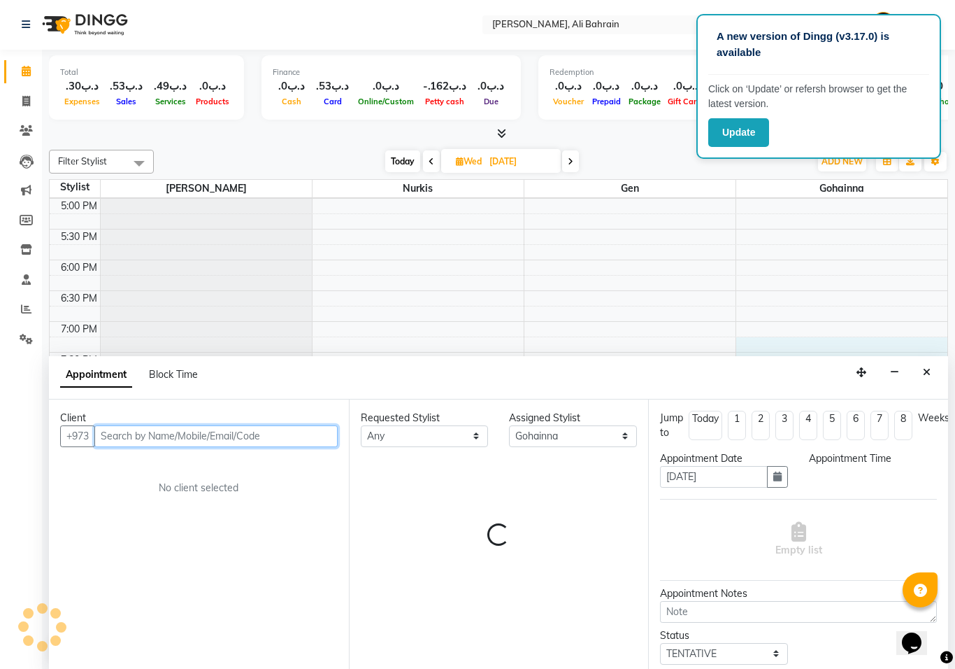
select select "1155"
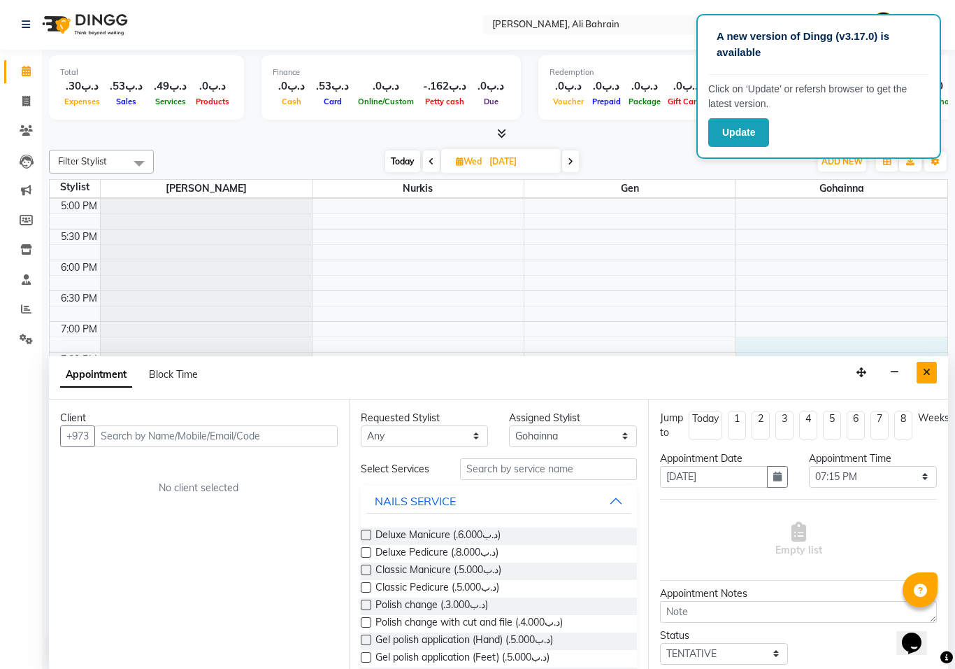
click at [932, 362] on button "Close" at bounding box center [927, 373] width 20 height 22
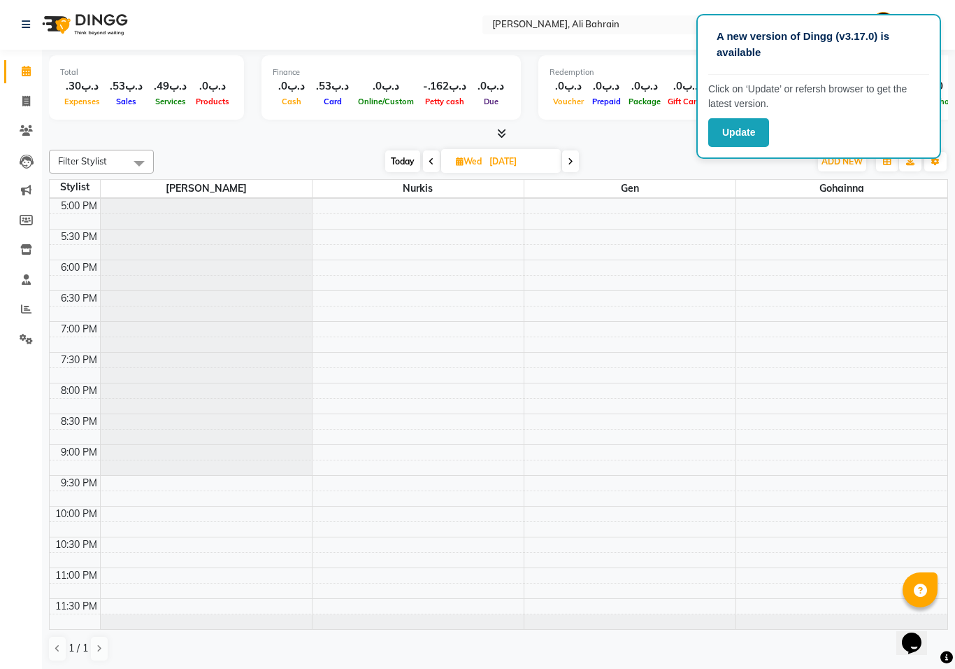
click at [632, 151] on div "Today Wed 03-09-2025" at bounding box center [482, 161] width 642 height 21
click at [888, 160] on icon "button" at bounding box center [887, 161] width 8 height 8
click at [818, 280] on div "Vertical" at bounding box center [834, 282] width 125 height 18
click at [885, 162] on icon "button" at bounding box center [887, 161] width 8 height 8
click at [27, 24] on icon at bounding box center [26, 25] width 8 height 10
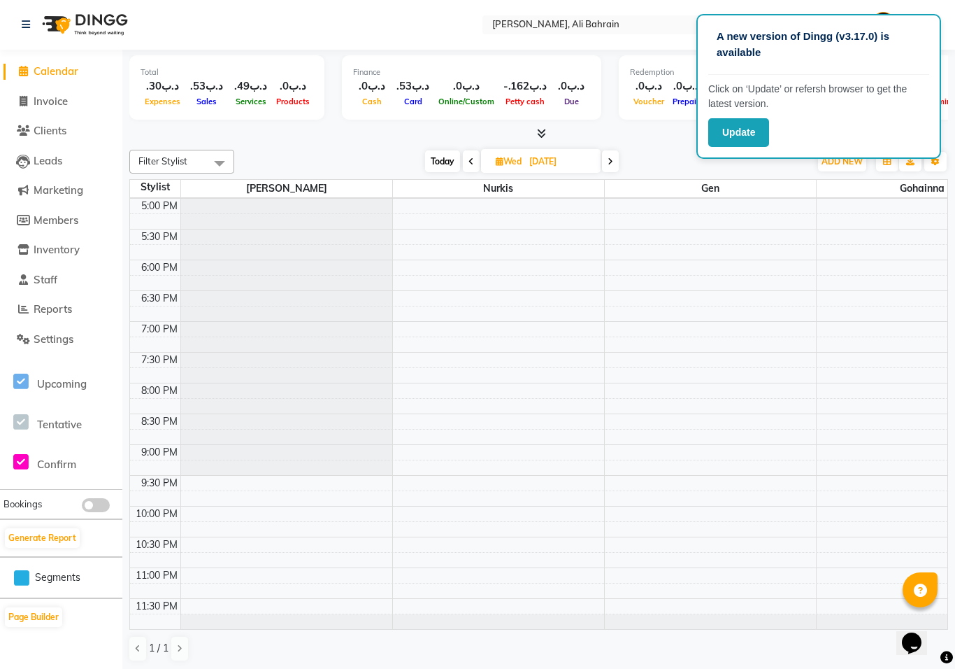
click at [97, 498] on span at bounding box center [96, 505] width 28 height 14
click at [92, 499] on span at bounding box center [96, 505] width 28 height 14
click at [889, 162] on icon "button" at bounding box center [887, 161] width 8 height 8
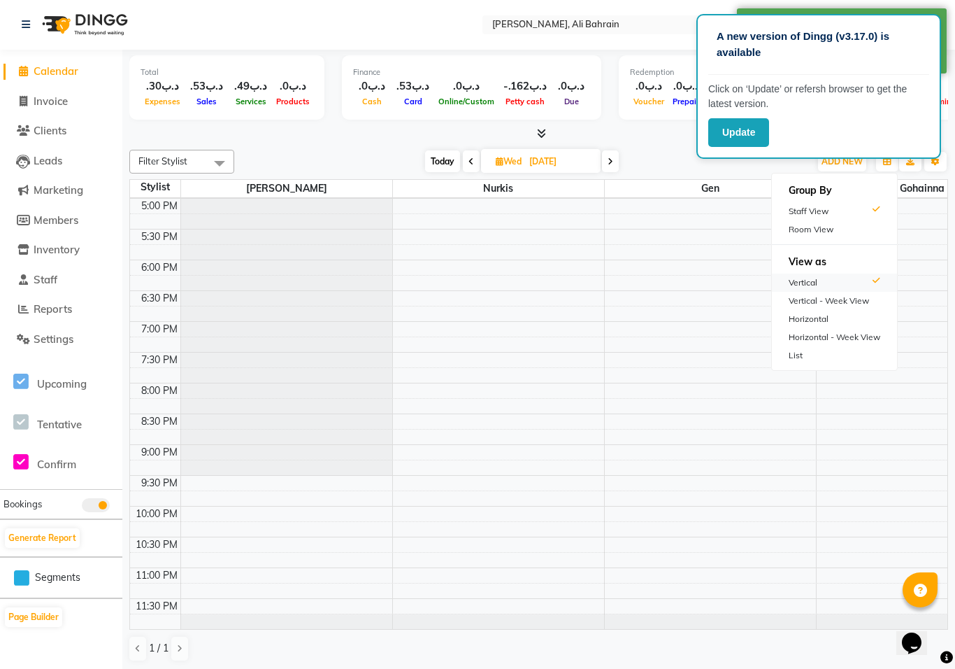
click at [834, 278] on div "Vertical" at bounding box center [834, 282] width 125 height 18
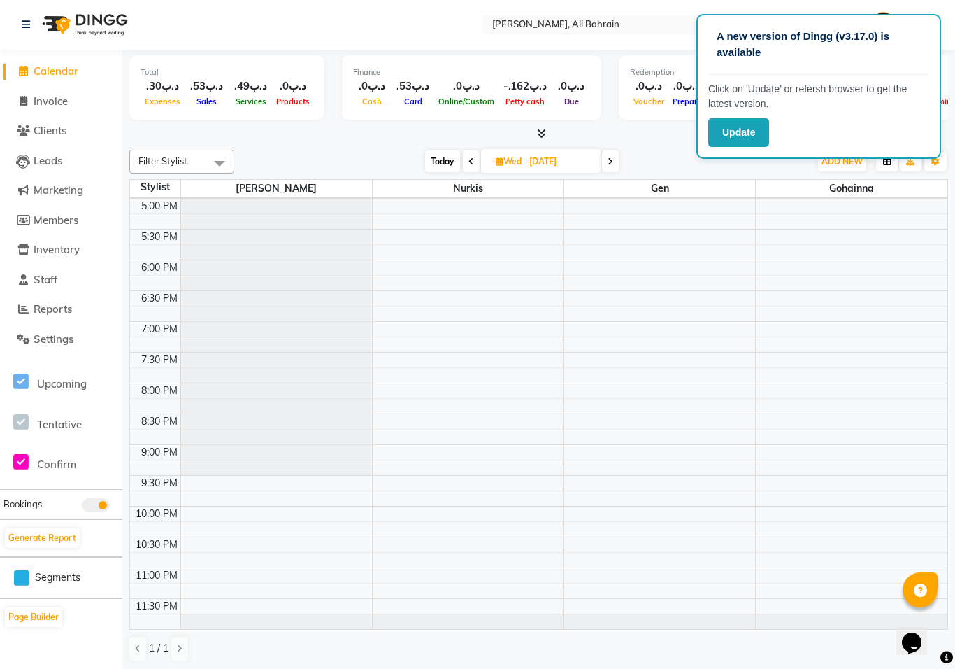
click at [890, 167] on button "button" at bounding box center [887, 162] width 22 height 20
click at [831, 278] on div "Vertical" at bounding box center [834, 282] width 125 height 18
click at [104, 498] on span at bounding box center [96, 505] width 28 height 14
click at [883, 159] on icon "button" at bounding box center [887, 161] width 8 height 8
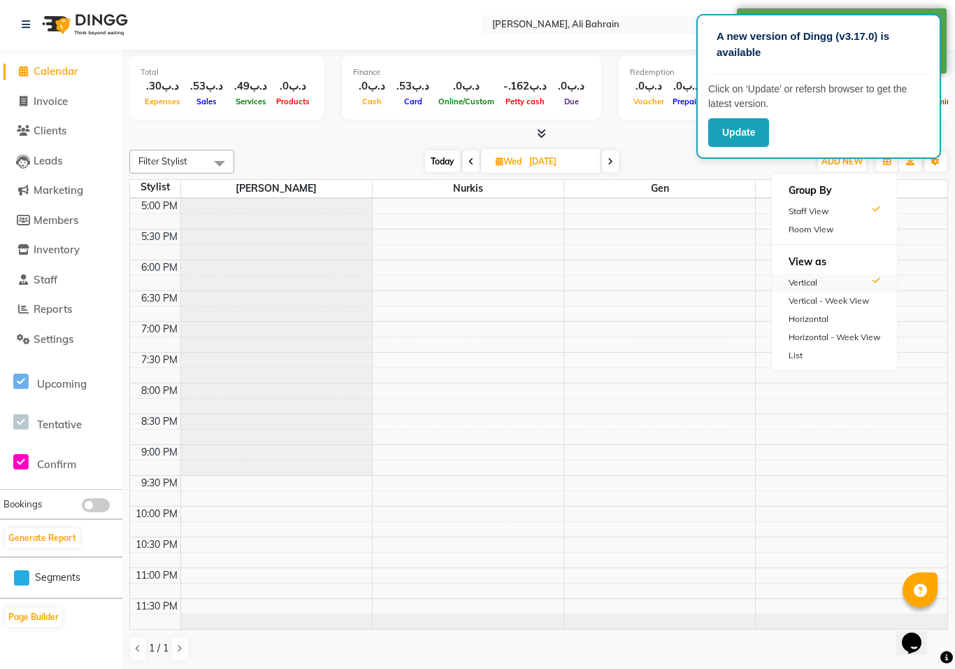
click at [821, 276] on div "Vertical" at bounding box center [834, 282] width 125 height 18
click at [27, 24] on icon at bounding box center [26, 25] width 8 height 10
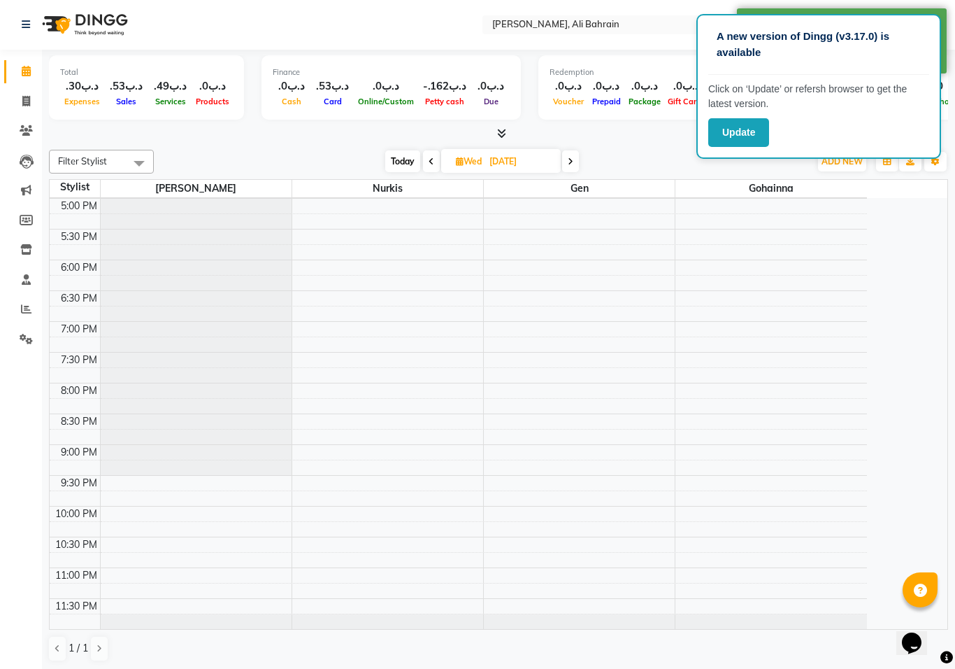
click at [34, 69] on span at bounding box center [26, 72] width 24 height 16
click at [20, 76] on span at bounding box center [26, 72] width 24 height 16
click at [30, 72] on icon at bounding box center [26, 71] width 9 height 10
click at [34, 21] on link at bounding box center [29, 25] width 14 height 39
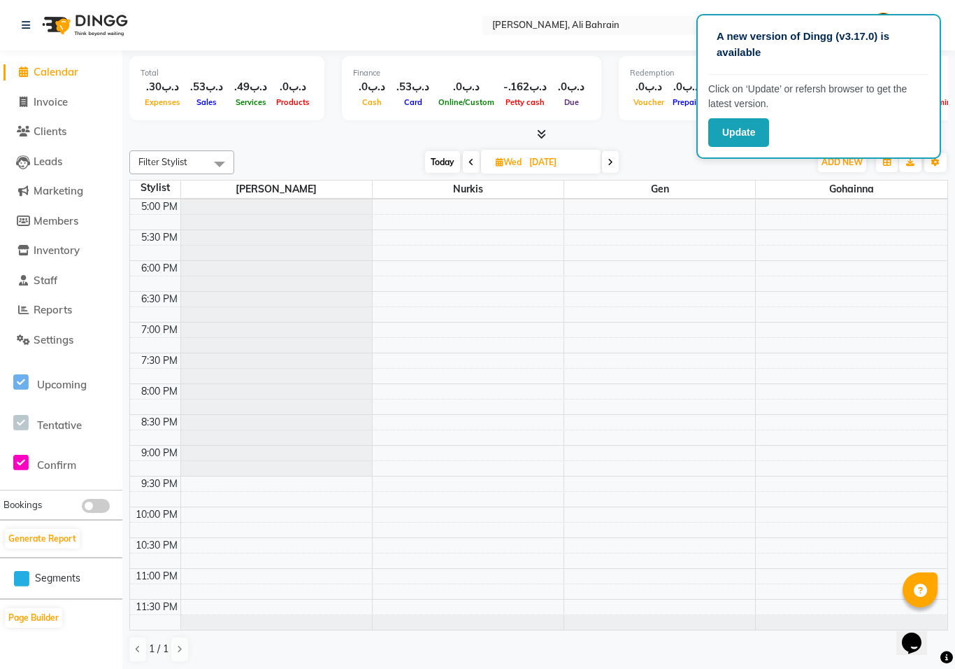
click at [98, 499] on span at bounding box center [96, 506] width 28 height 14
click at [888, 162] on icon "button" at bounding box center [887, 162] width 8 height 8
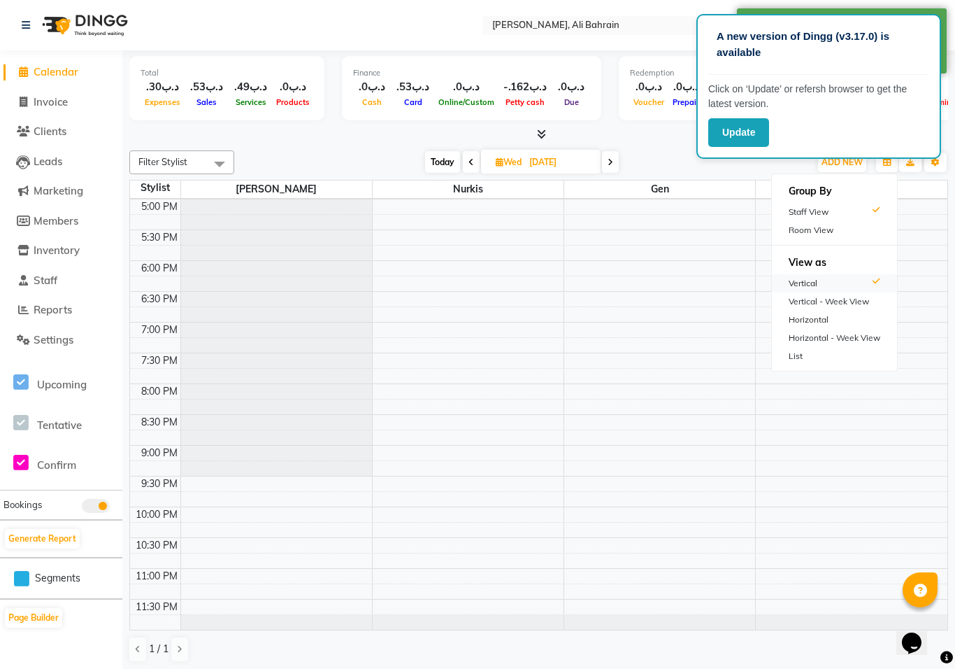
click at [834, 285] on div "Vertical" at bounding box center [834, 283] width 125 height 18
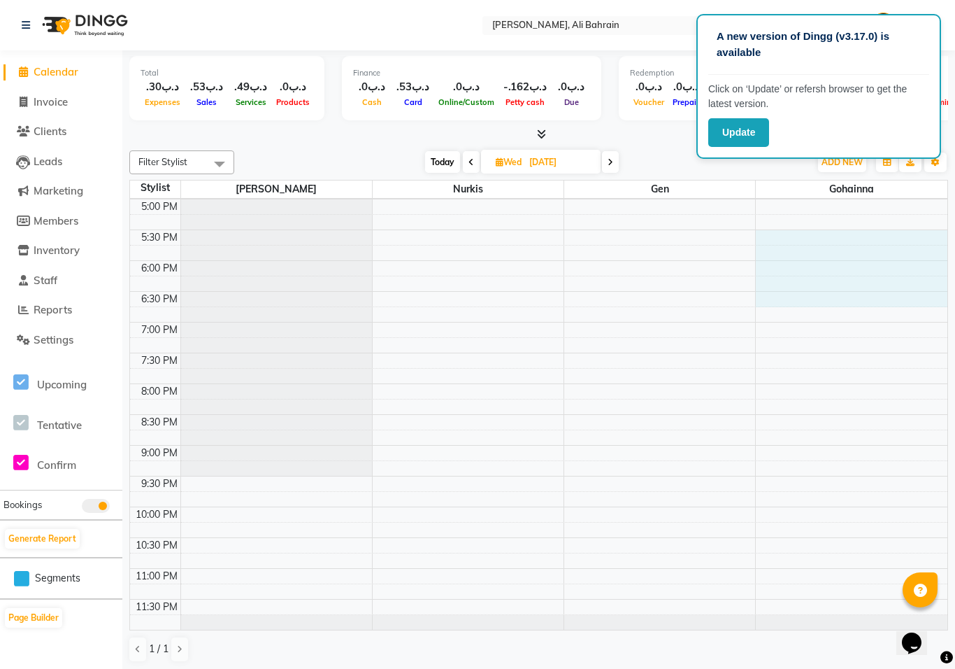
select select "69932"
select select "1050"
select select "tentative"
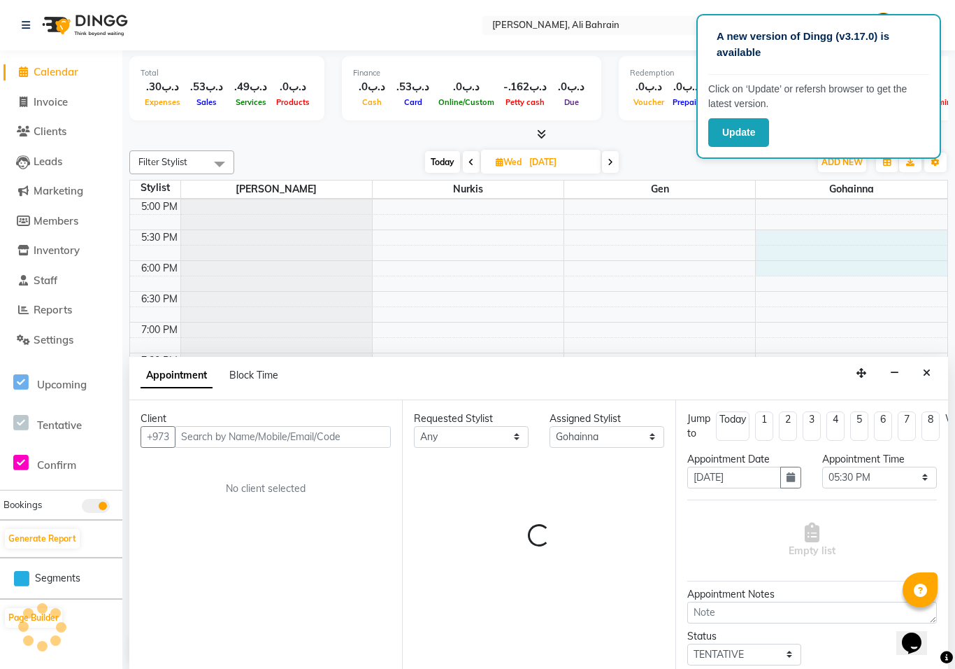
scroll to position [0, 0]
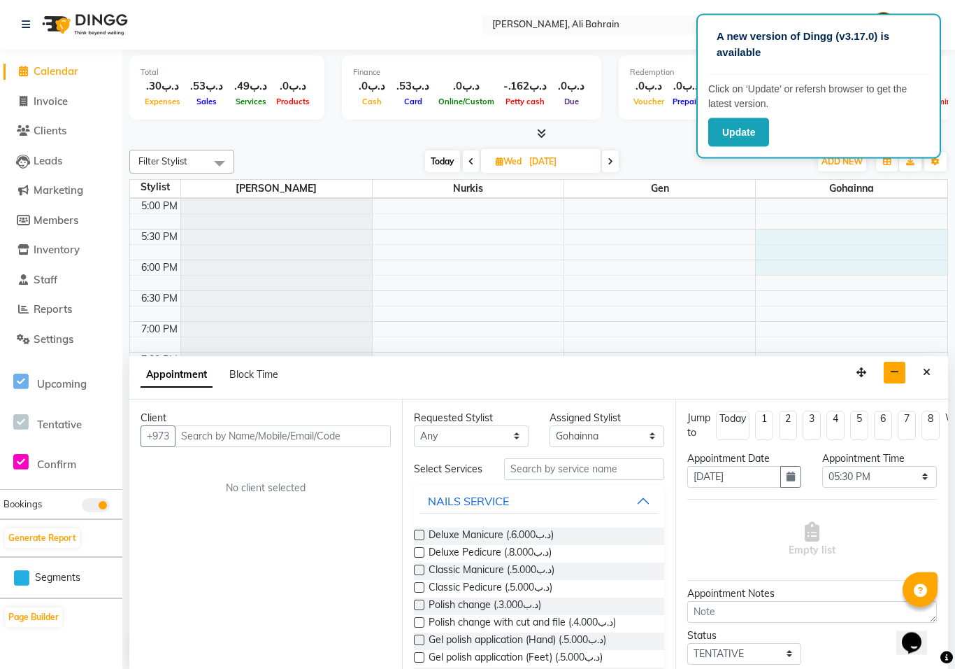
click at [904, 363] on button "button" at bounding box center [895, 373] width 22 height 22
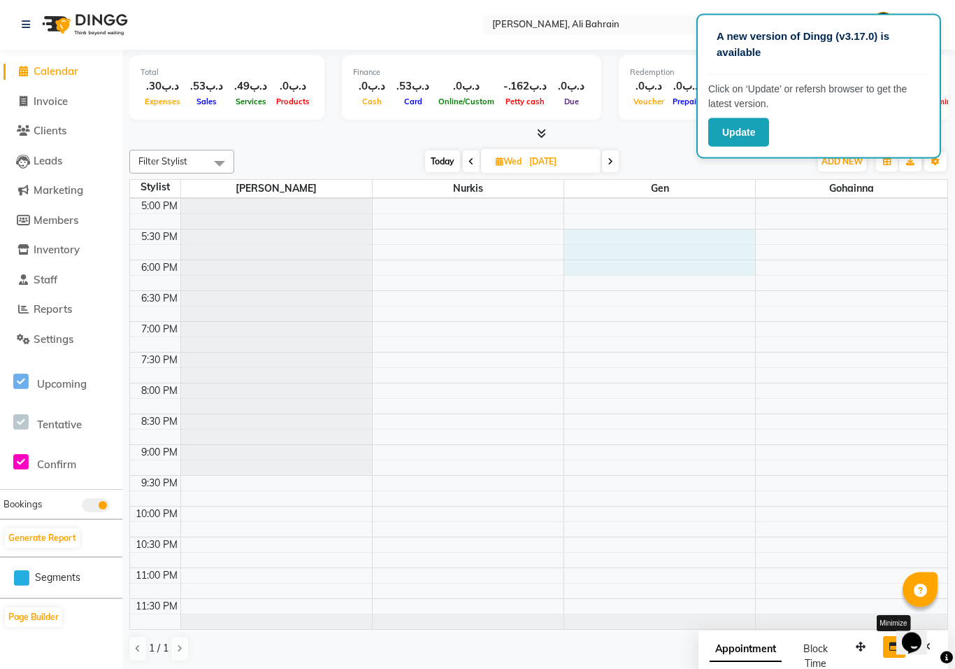
scroll to position [1, 0]
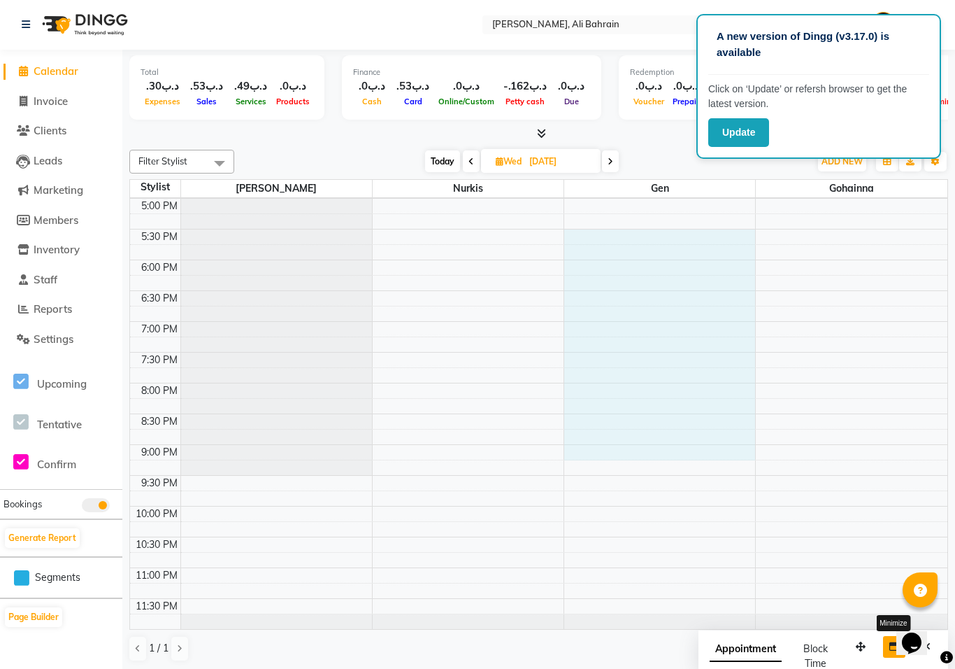
select select "69931"
select select "1050"
select select "tentative"
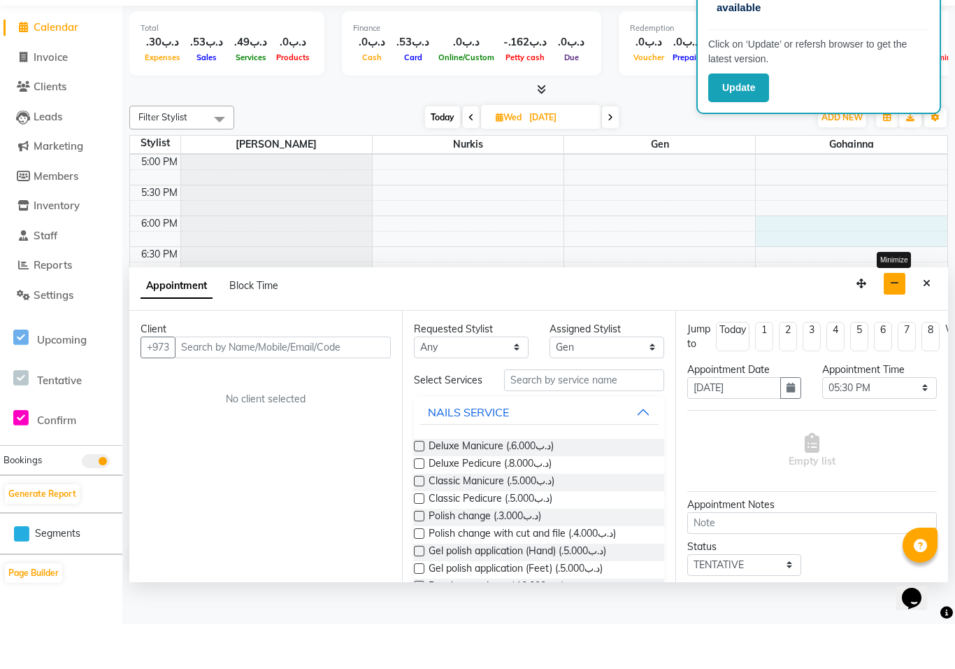
scroll to position [0, 0]
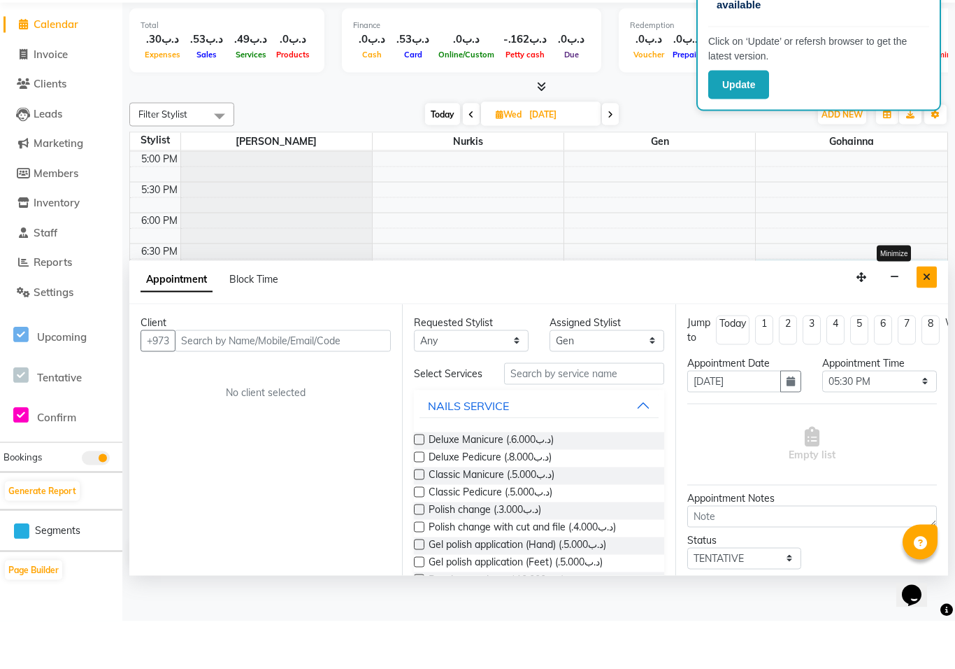
click at [933, 314] on button "Close" at bounding box center [927, 325] width 20 height 22
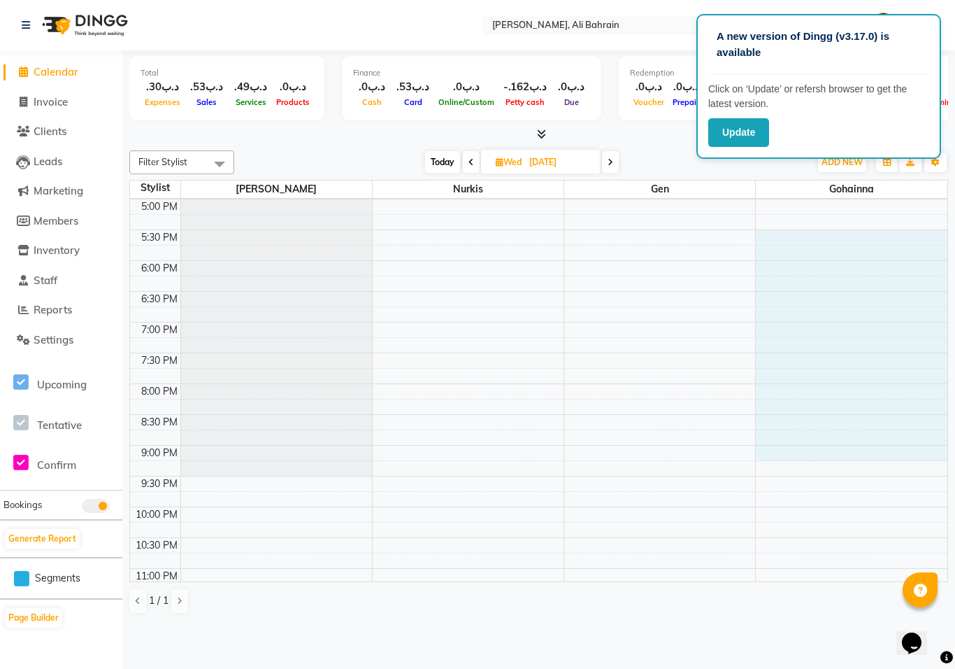
select select "69932"
select select "tentative"
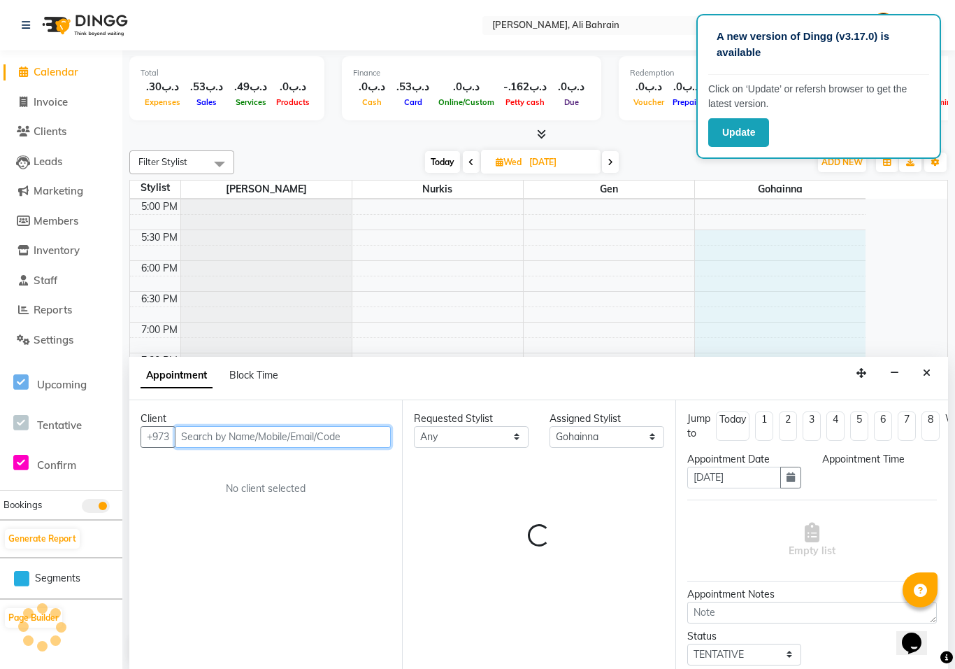
select select "1050"
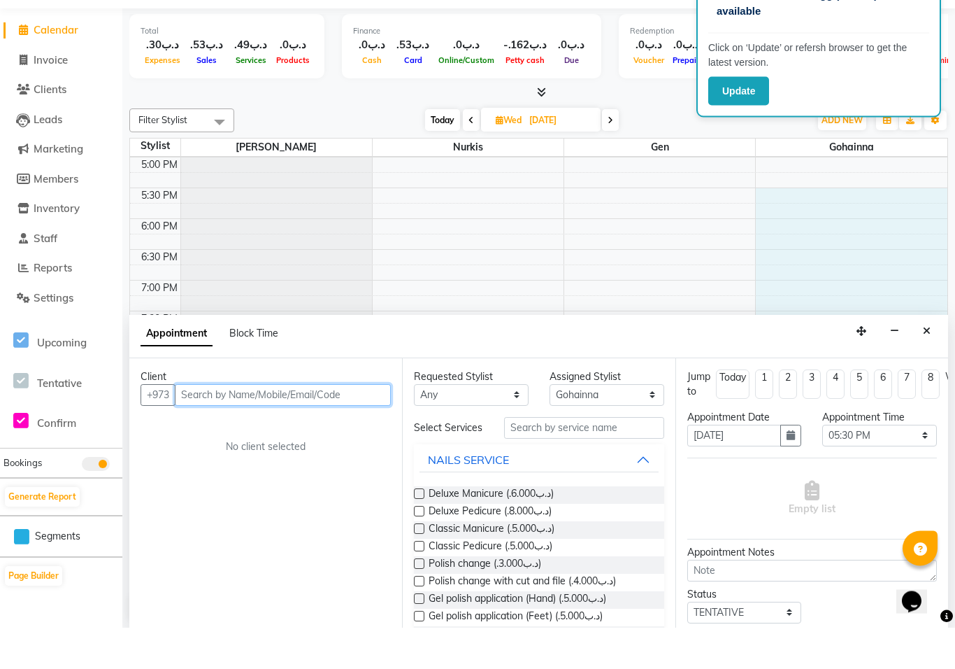
scroll to position [1, 0]
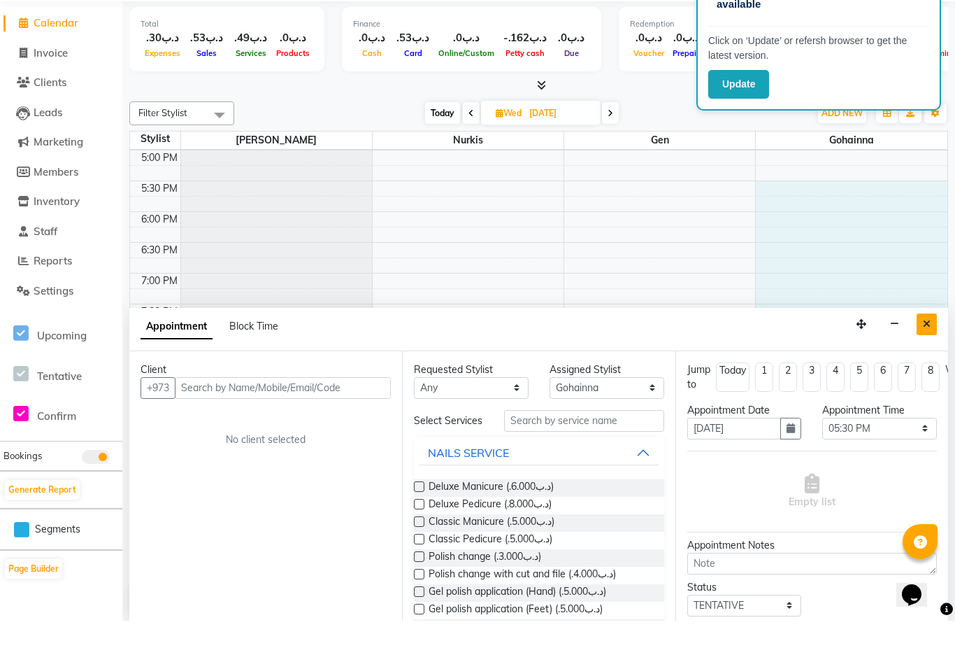
click at [918, 362] on button "Close" at bounding box center [927, 373] width 20 height 22
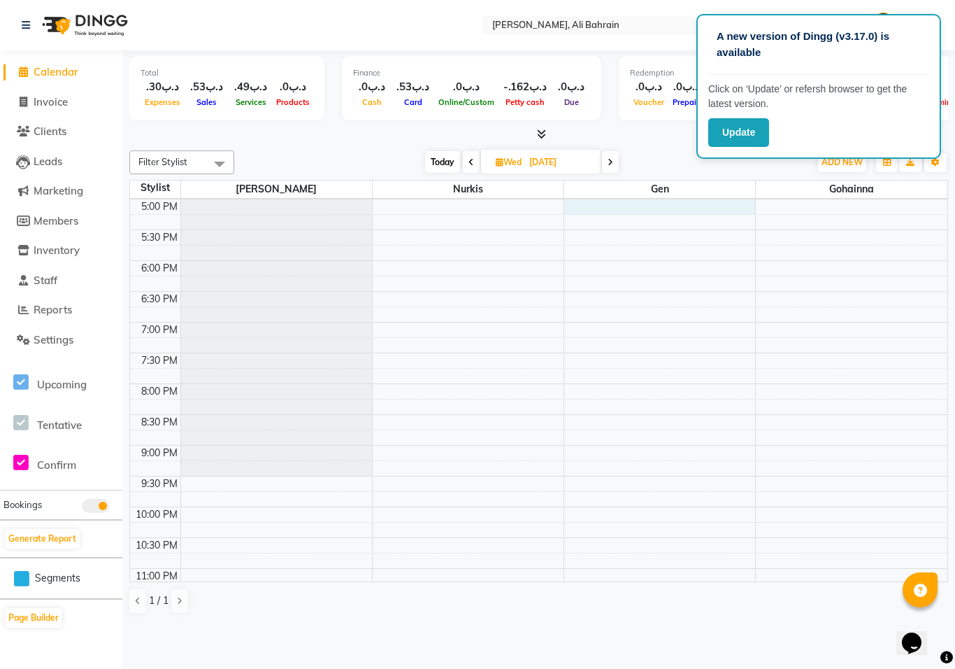
select select "69931"
select select "1020"
select select "tentative"
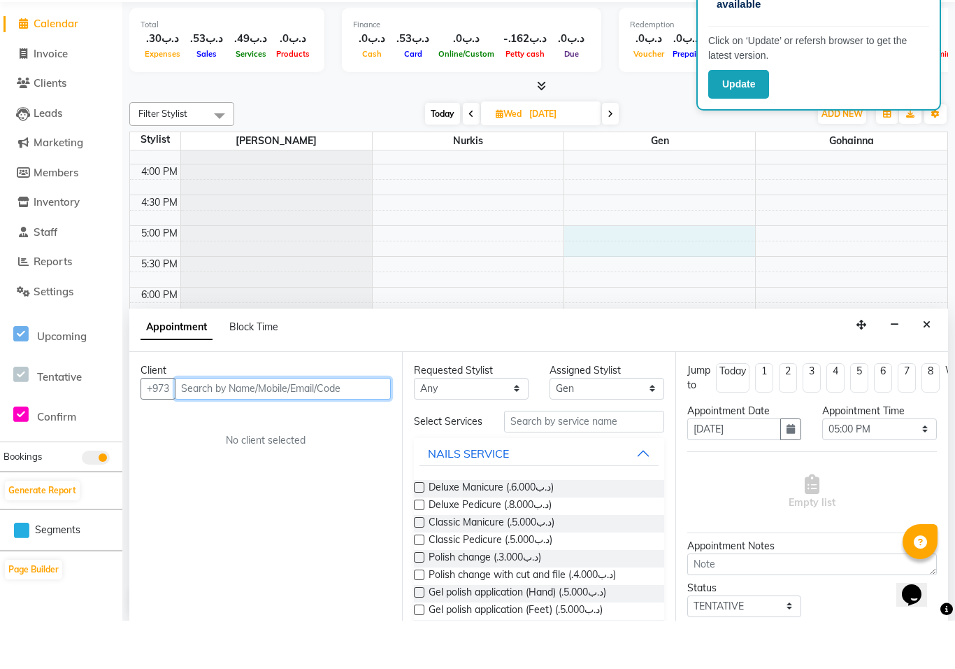
scroll to position [482, 0]
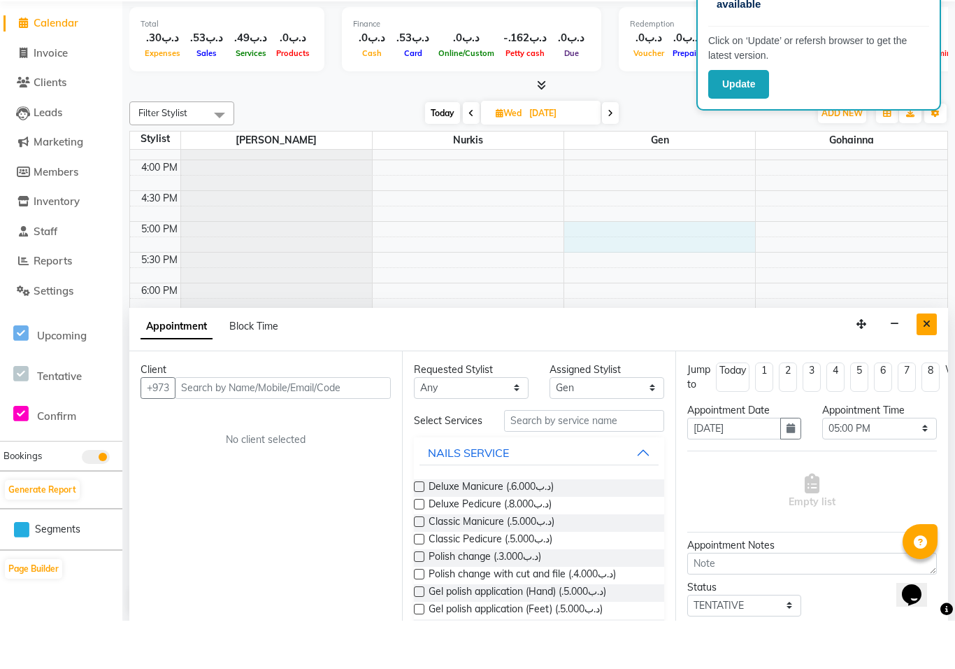
click at [920, 362] on button "Close" at bounding box center [927, 373] width 20 height 22
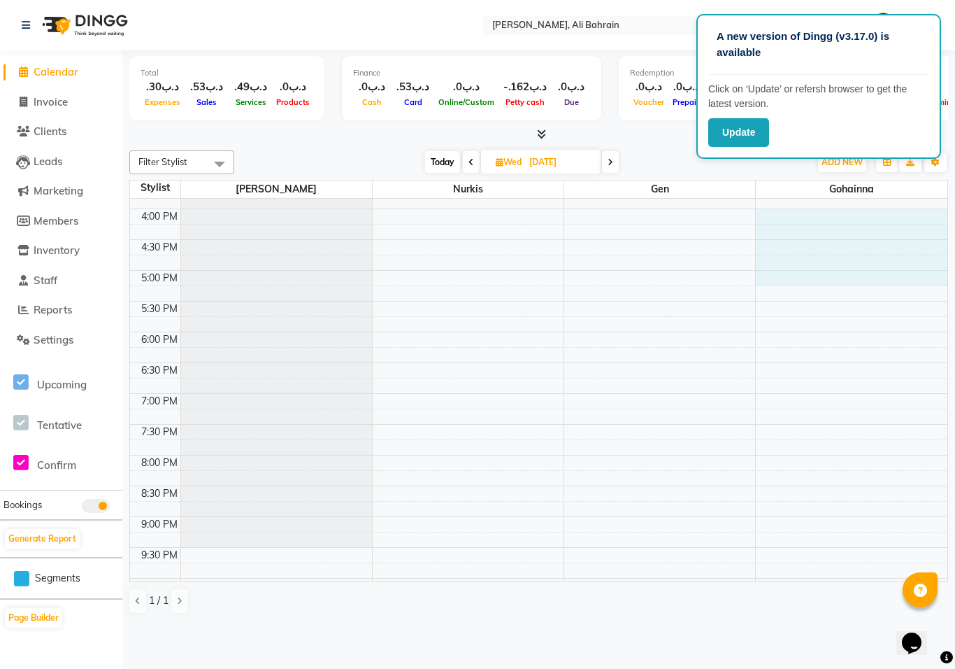
select select "69932"
select select "960"
select select "tentative"
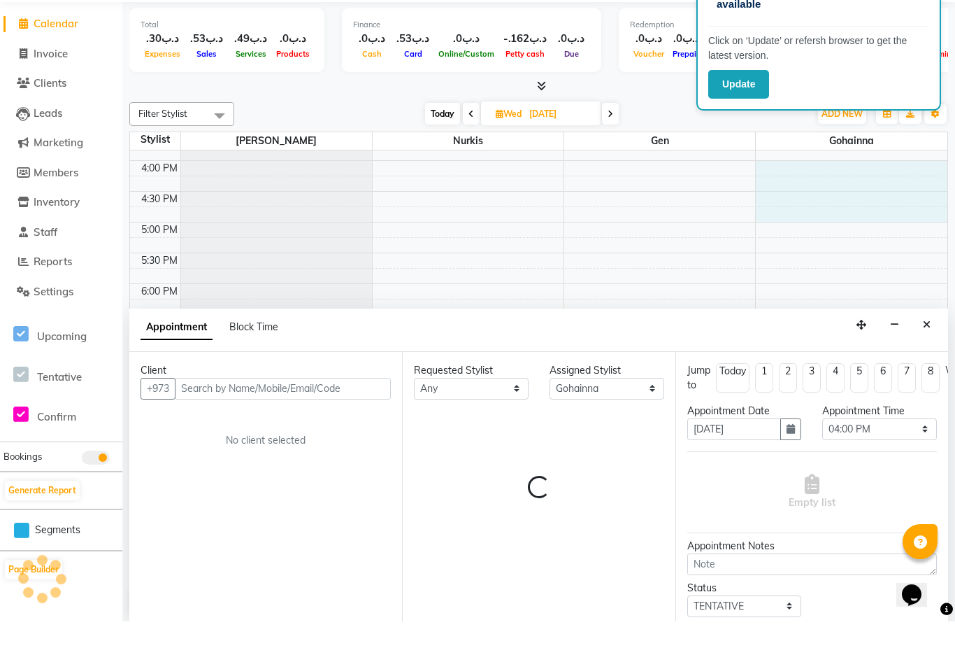
scroll to position [1, 0]
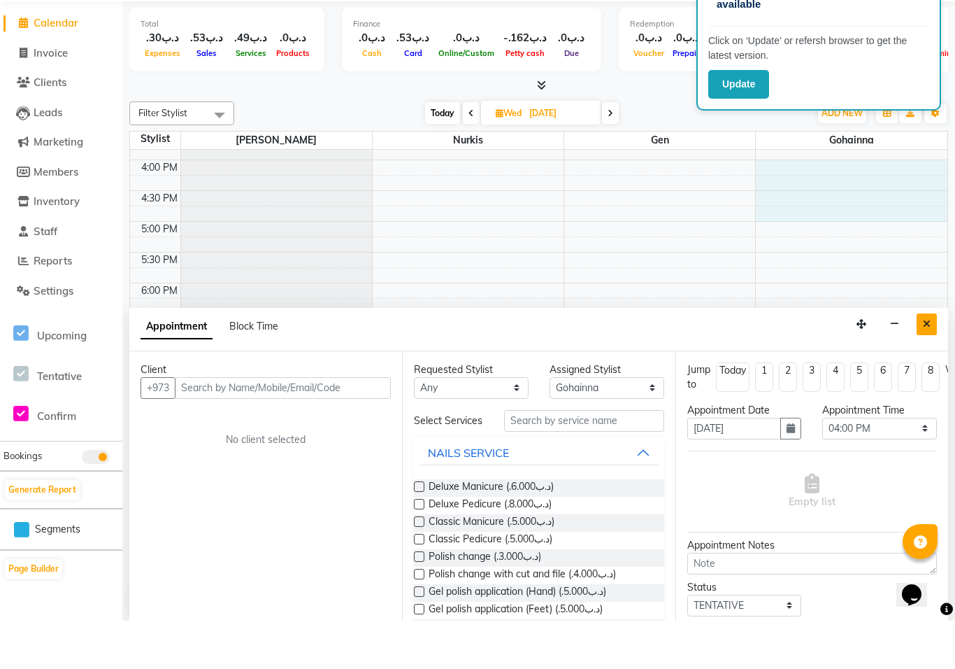
click at [932, 362] on button "Close" at bounding box center [927, 373] width 20 height 22
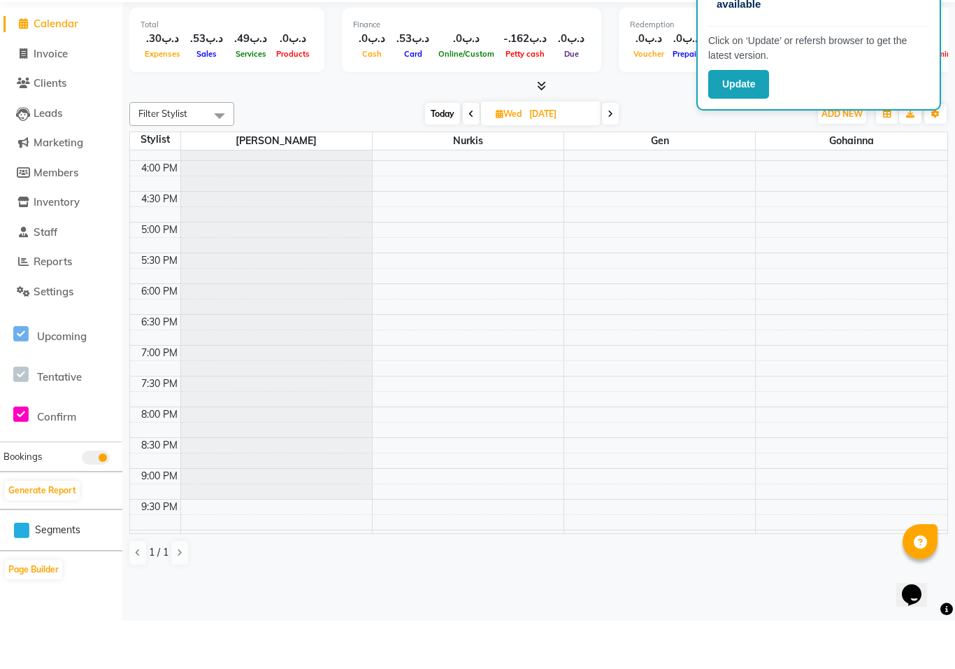
scroll to position [0, 0]
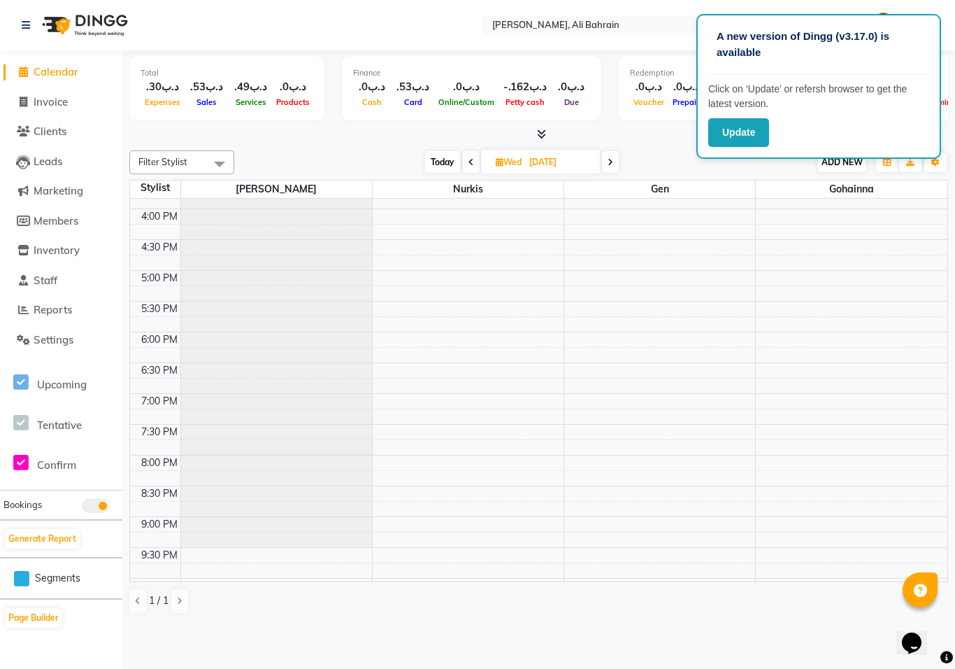
click at [845, 166] on button "ADD NEW Toggle Dropdown" at bounding box center [842, 162] width 48 height 20
click at [655, 148] on div "Filter Stylist Select All Gen Gohainna Nurkis Sally Today Wed 03-09-2025 Toggle…" at bounding box center [538, 382] width 819 height 475
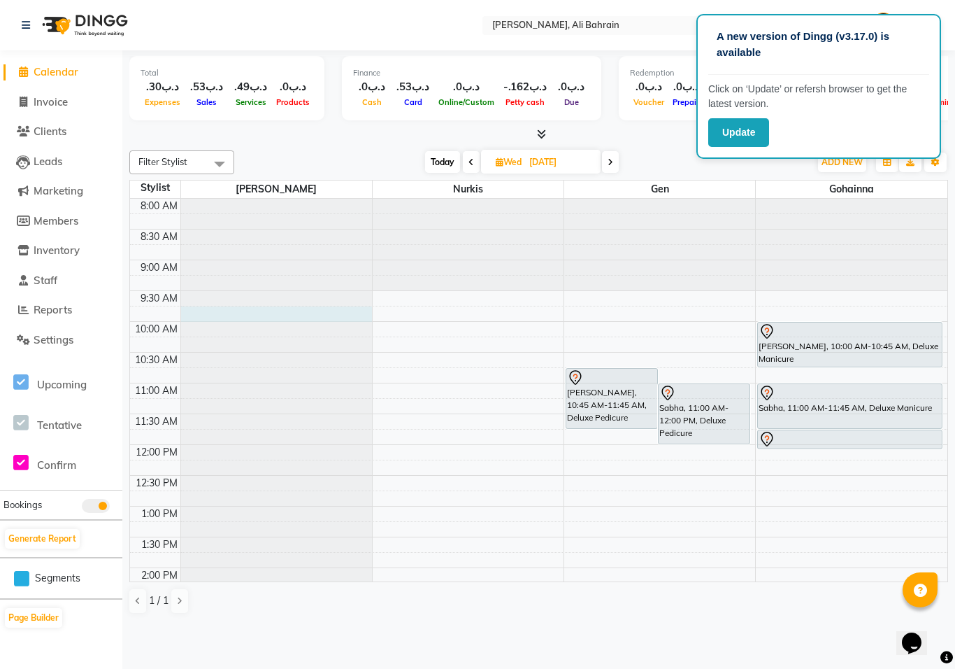
click at [0, 0] on html "A new version of Dingg (v3.17.0) is available Click on ‘Update’ or refersh brow…" at bounding box center [477, 334] width 955 height 669
select select "69929"
select select "tentative"
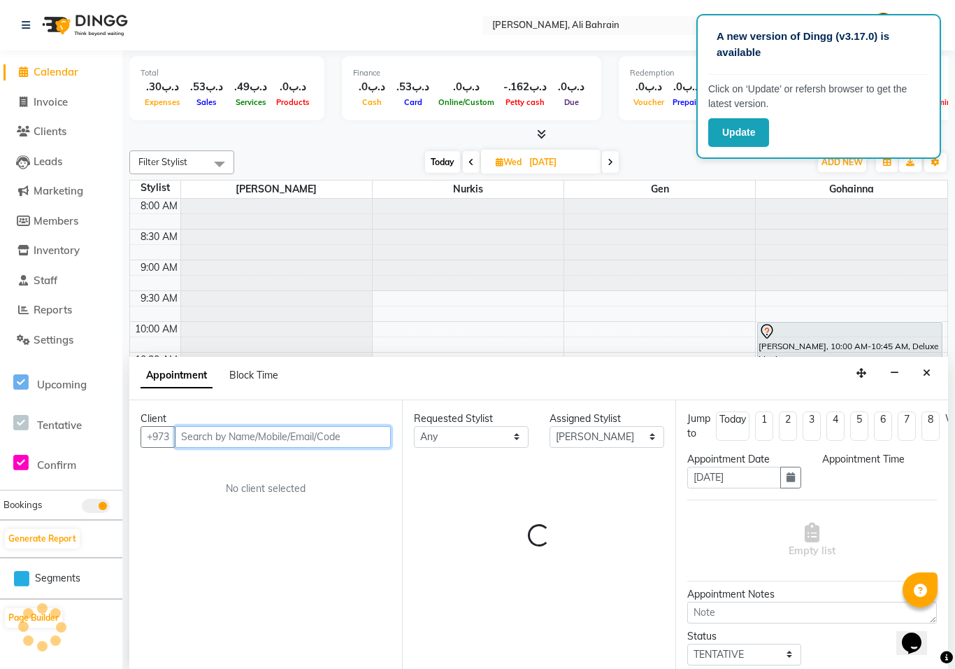
select select "585"
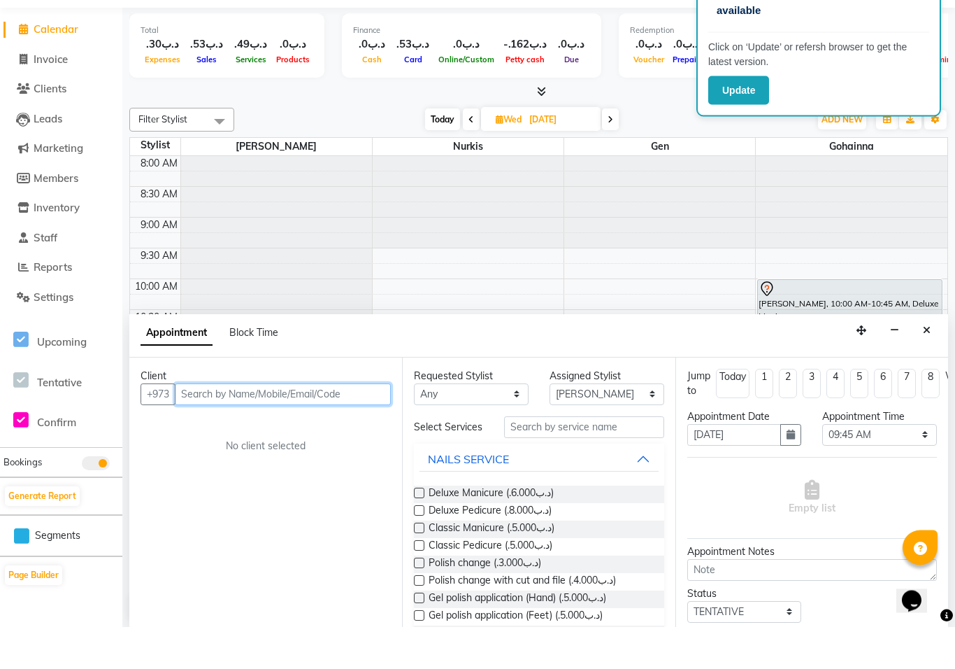
scroll to position [1, 0]
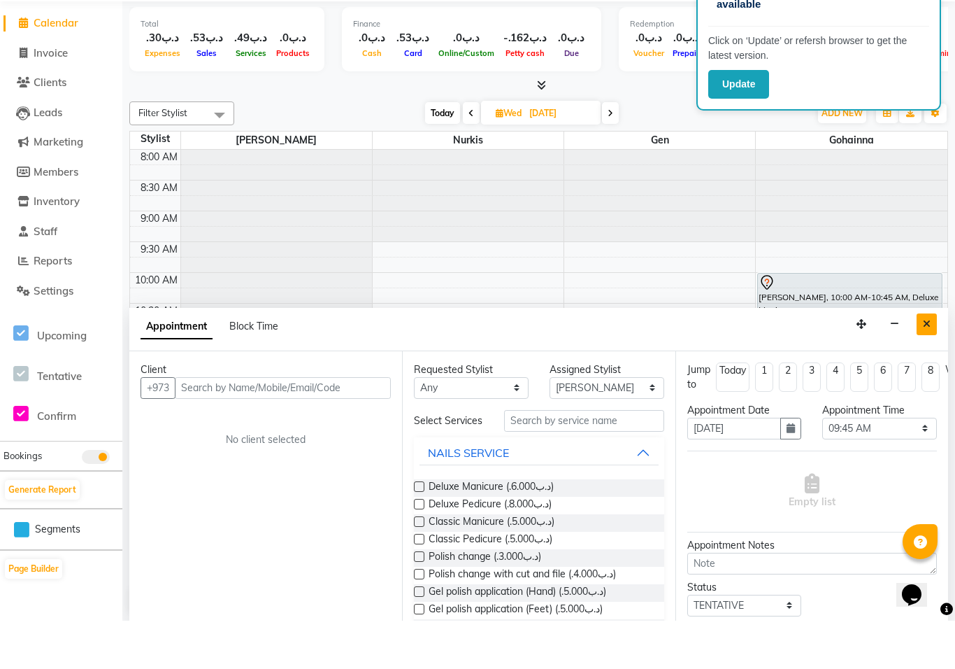
click at [929, 367] on icon "Close" at bounding box center [927, 372] width 8 height 10
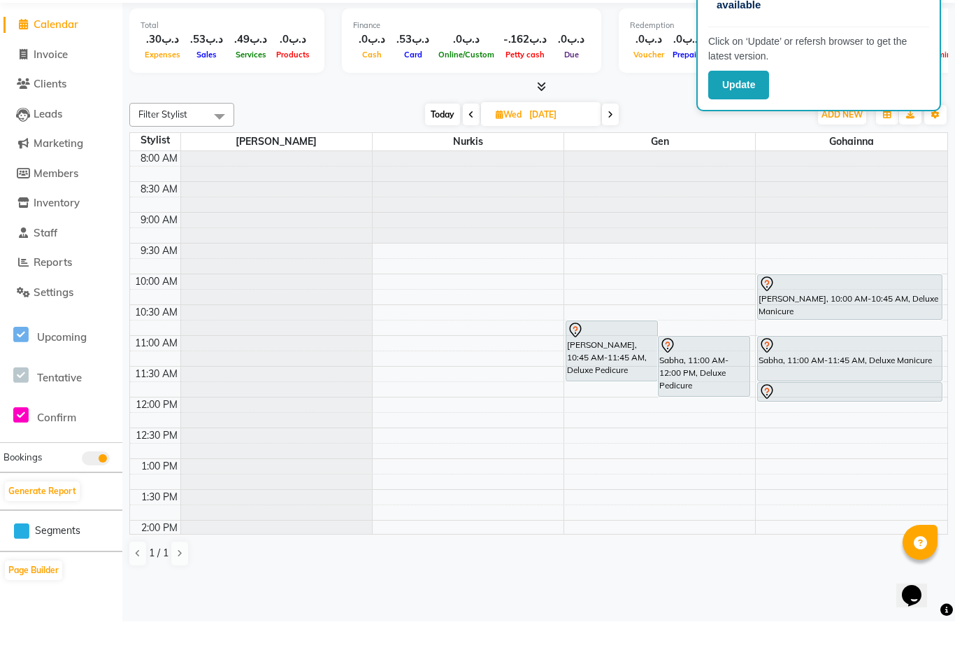
scroll to position [0, 0]
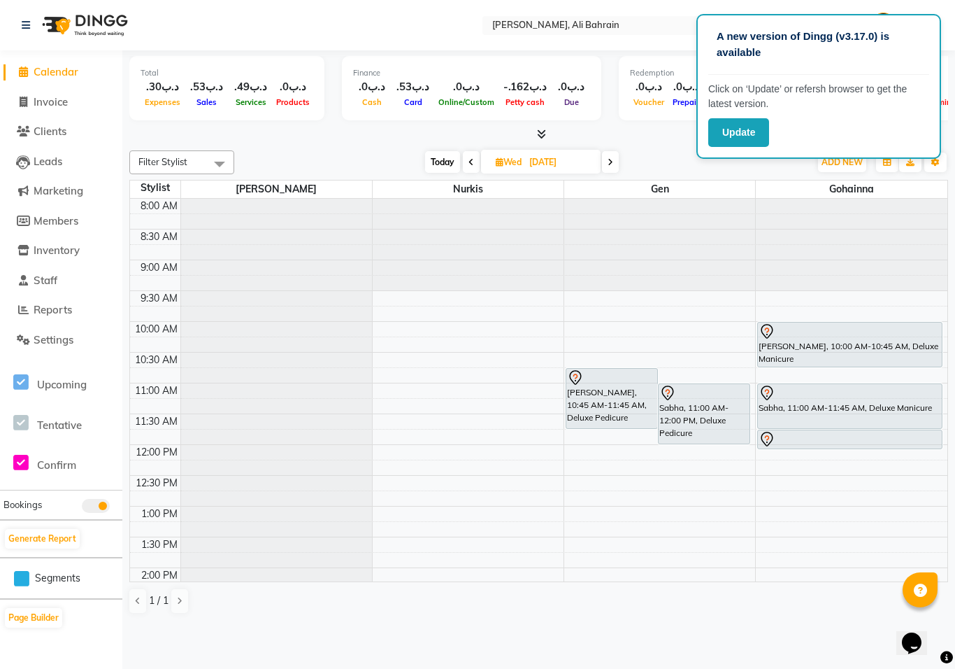
click at [439, 158] on span "Today" at bounding box center [442, 162] width 35 height 22
type input "02-09-2025"
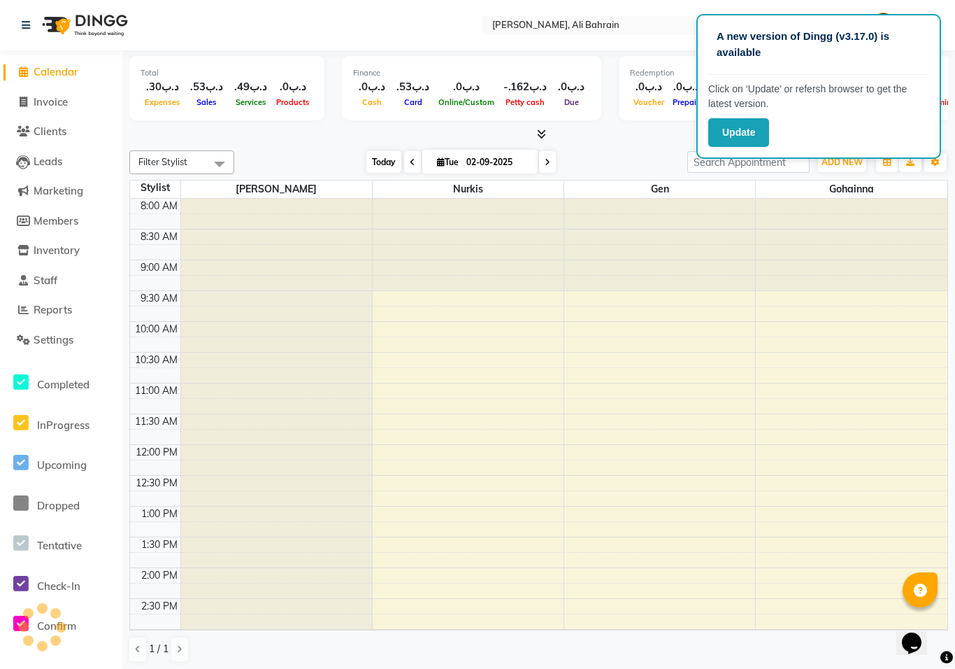
scroll to position [553, 0]
